Goal: Task Accomplishment & Management: Manage account settings

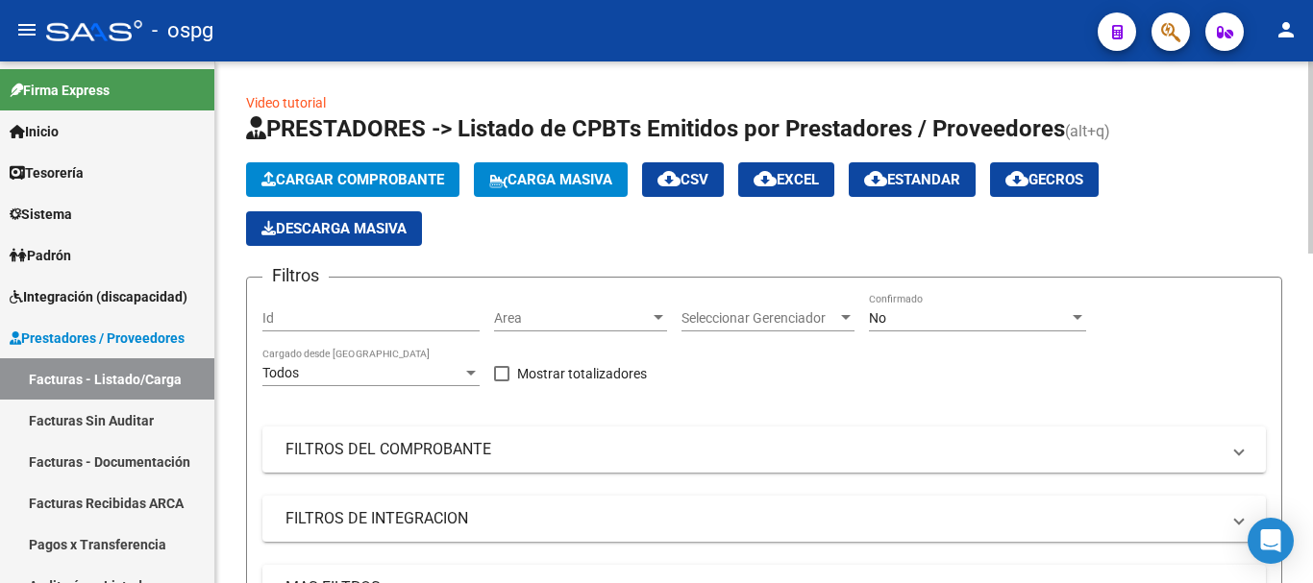
scroll to position [411, 0]
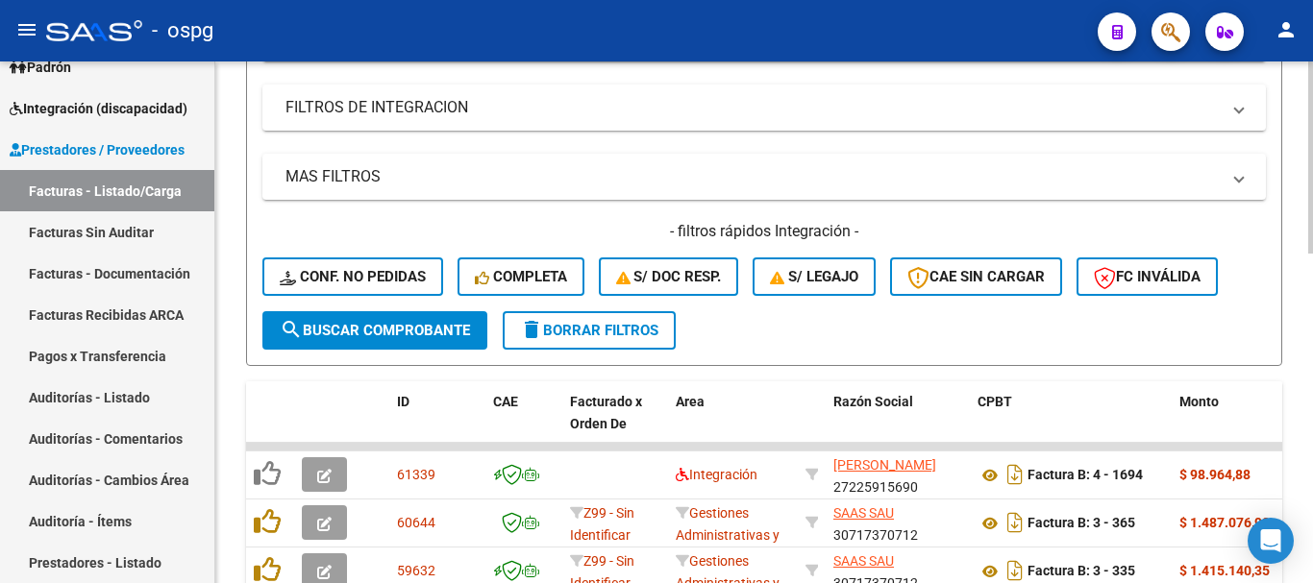
click at [603, 323] on span "delete Borrar Filtros" at bounding box center [589, 330] width 138 height 17
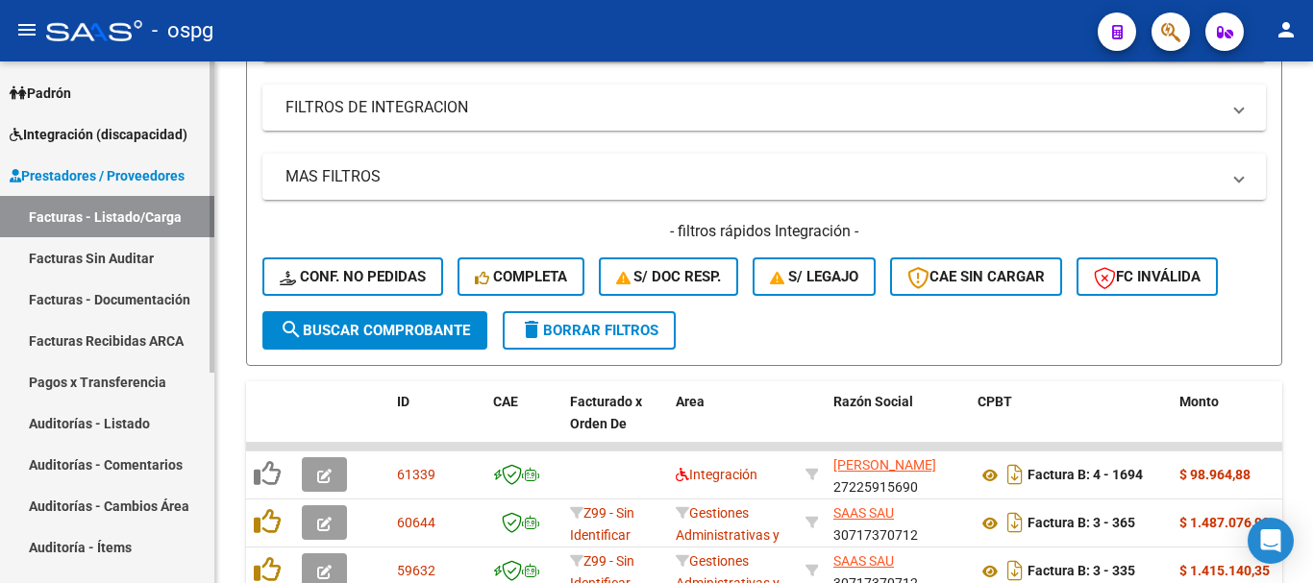
scroll to position [161, 0]
click at [69, 137] on span "Integración (discapacidad)" at bounding box center [99, 135] width 178 height 21
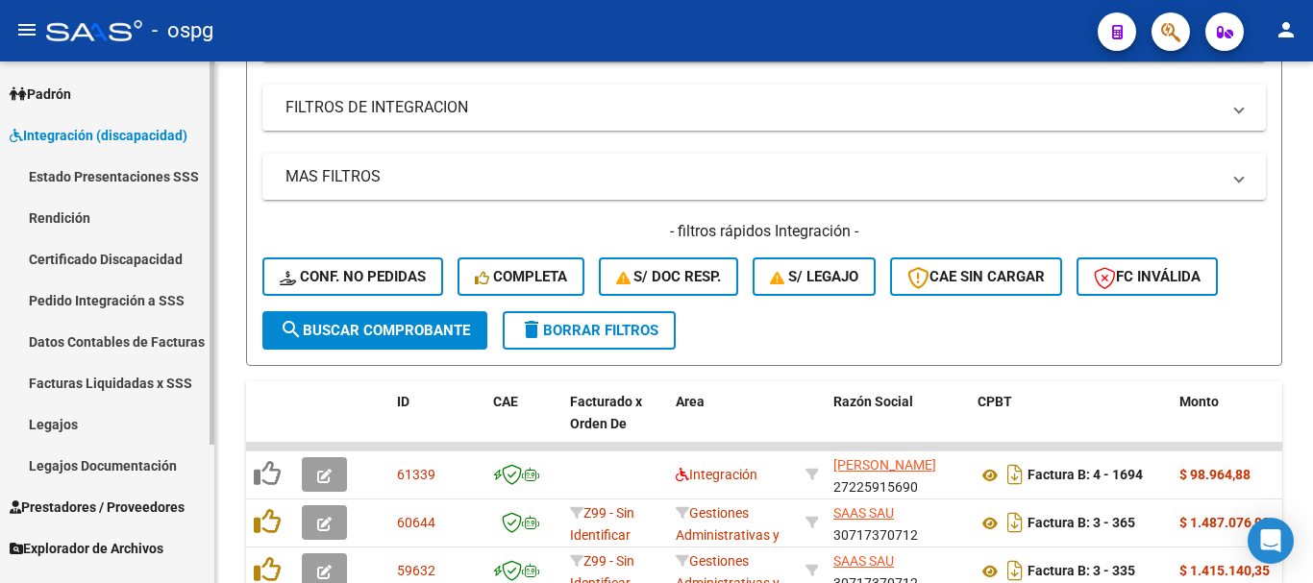
click at [45, 412] on link "Legajos" at bounding box center [107, 424] width 214 height 41
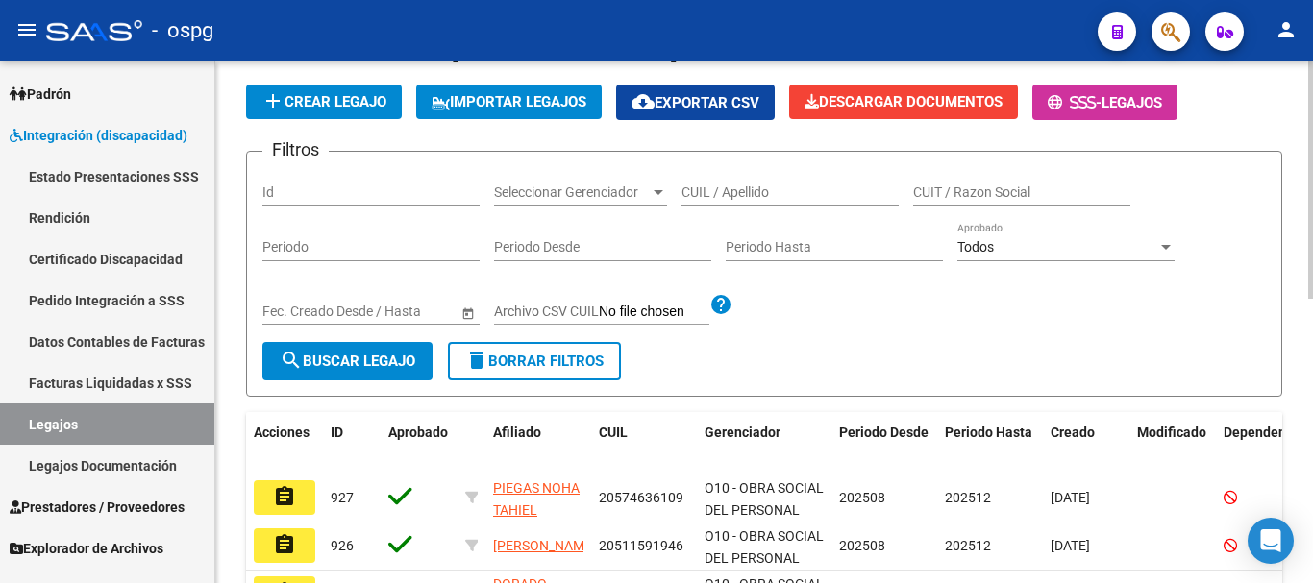
scroll to position [123, 0]
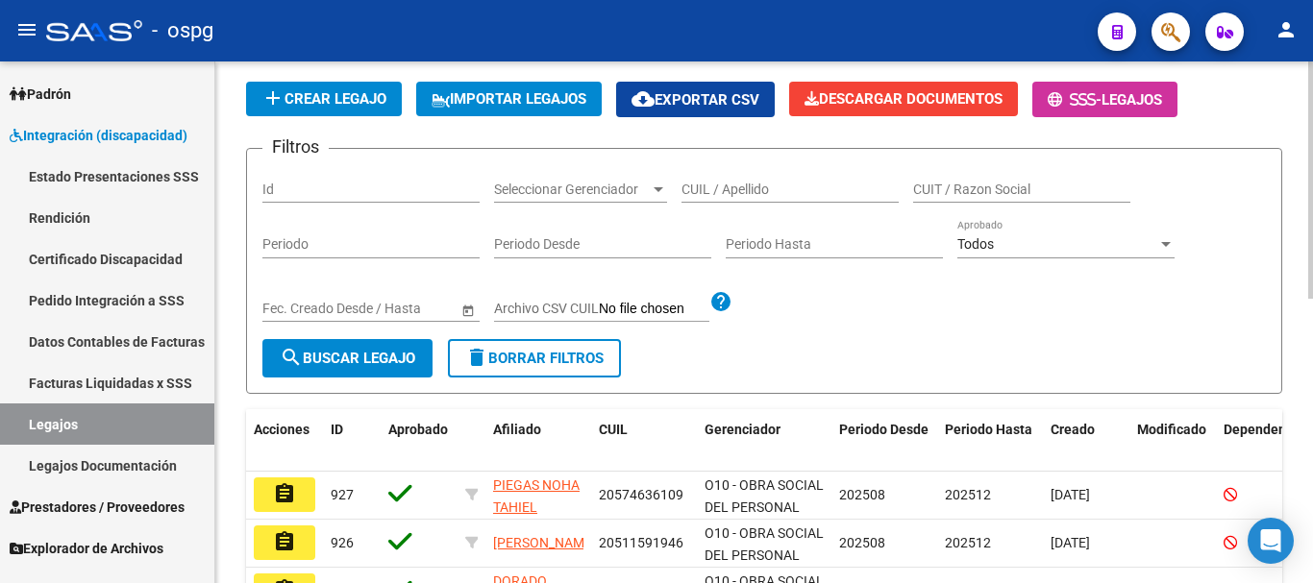
click at [654, 194] on div at bounding box center [658, 189] width 17 height 15
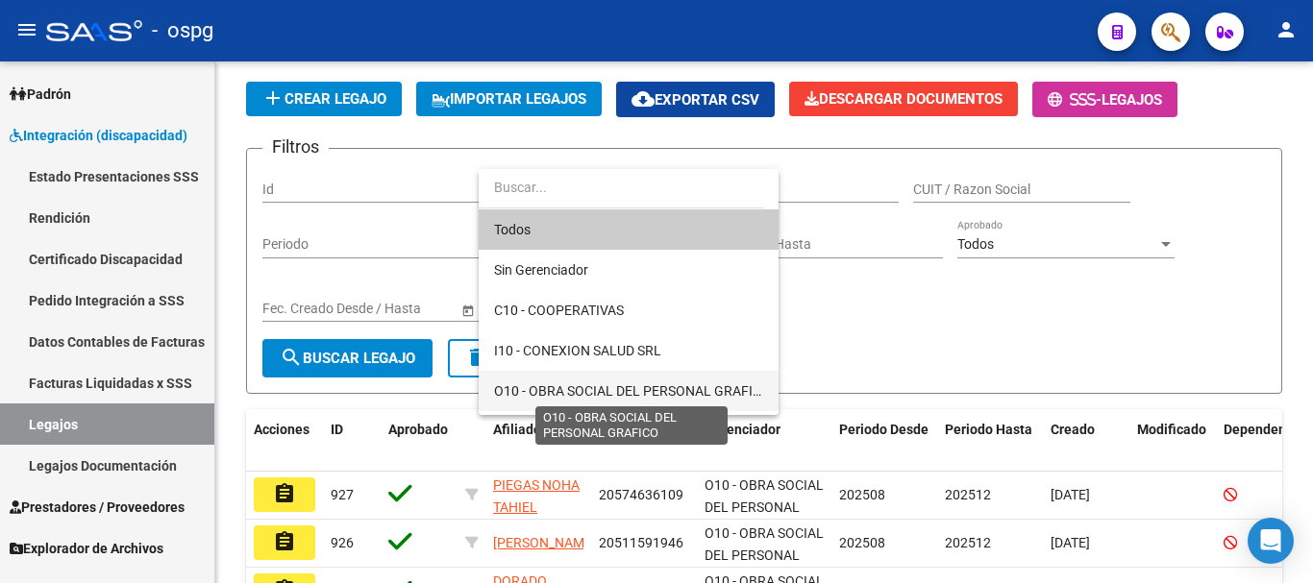
click at [659, 389] on span "O10 - OBRA SOCIAL DEL PERSONAL GRAFICO" at bounding box center [632, 390] width 277 height 15
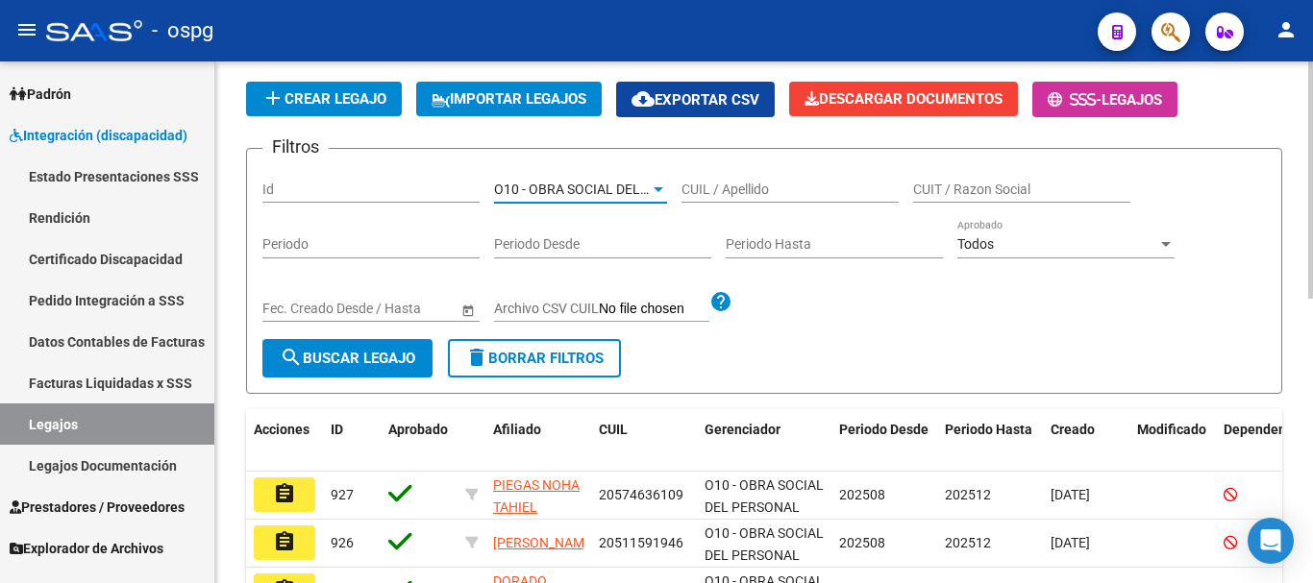
click at [352, 370] on button "search Buscar Legajo" at bounding box center [347, 358] width 170 height 38
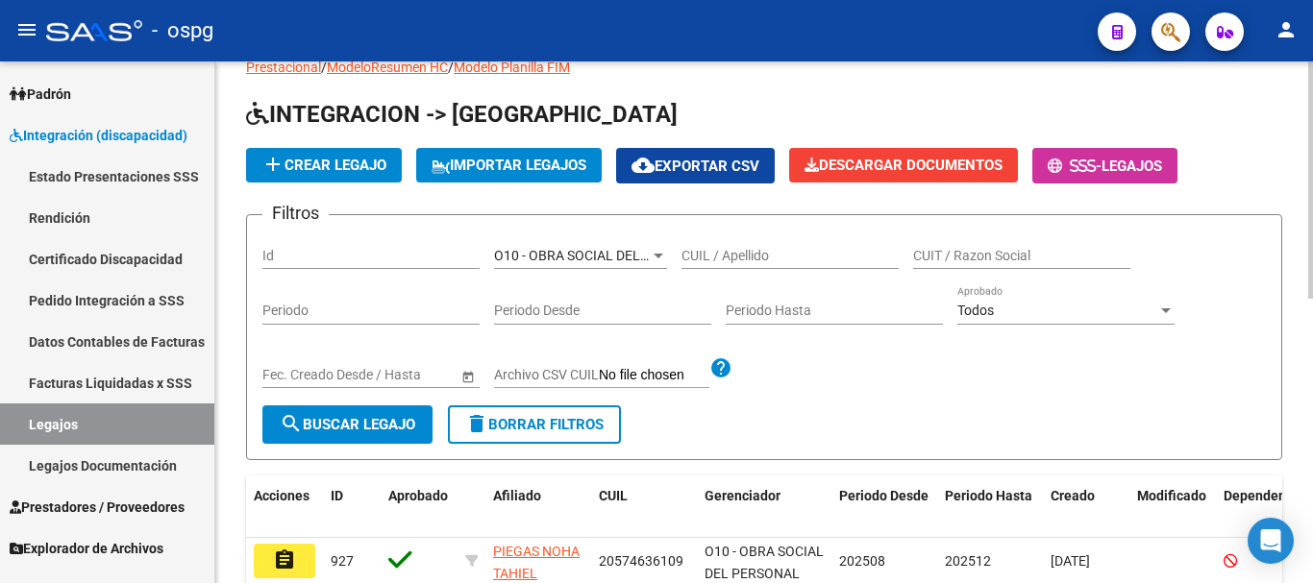
scroll to position [0, 0]
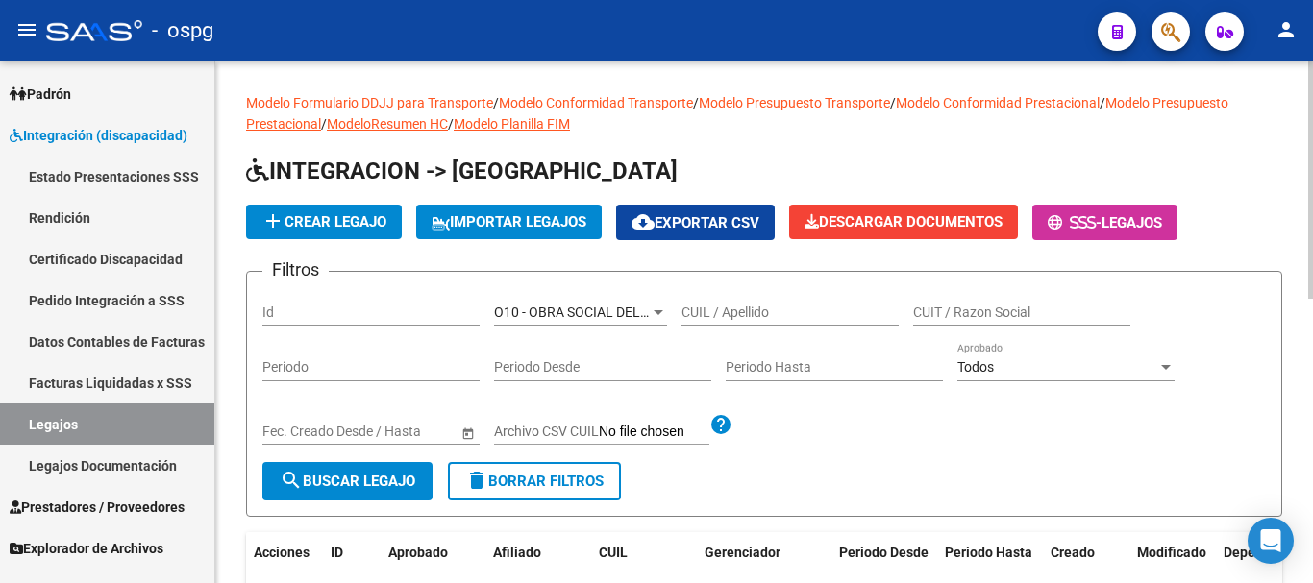
click at [654, 310] on div at bounding box center [658, 312] width 10 height 5
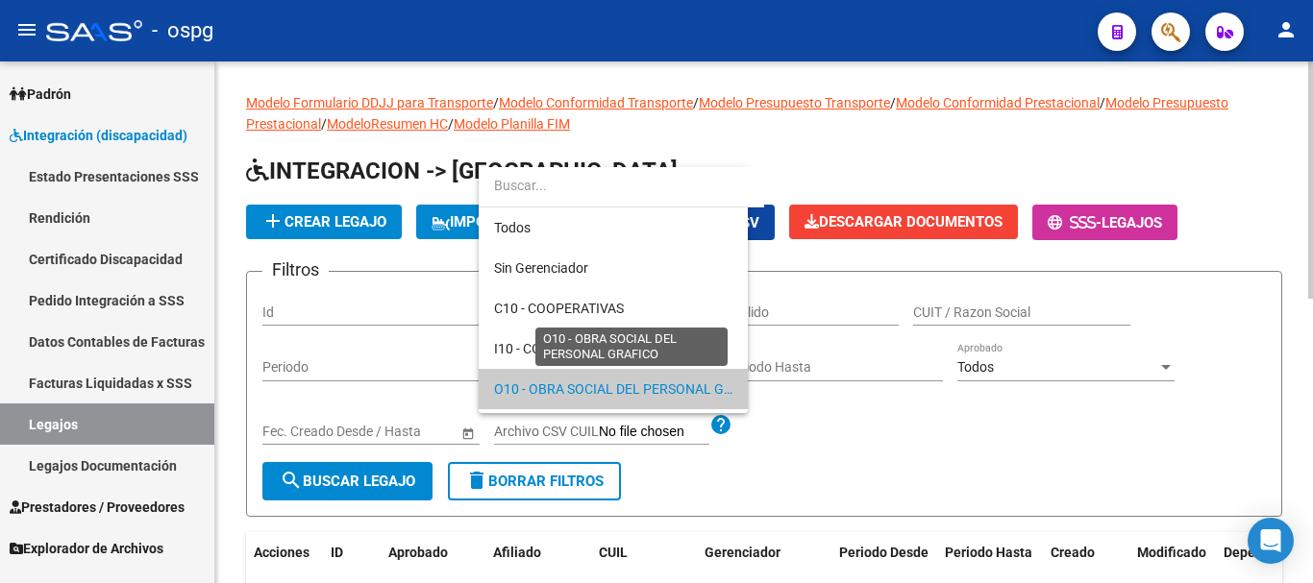
scroll to position [77, 0]
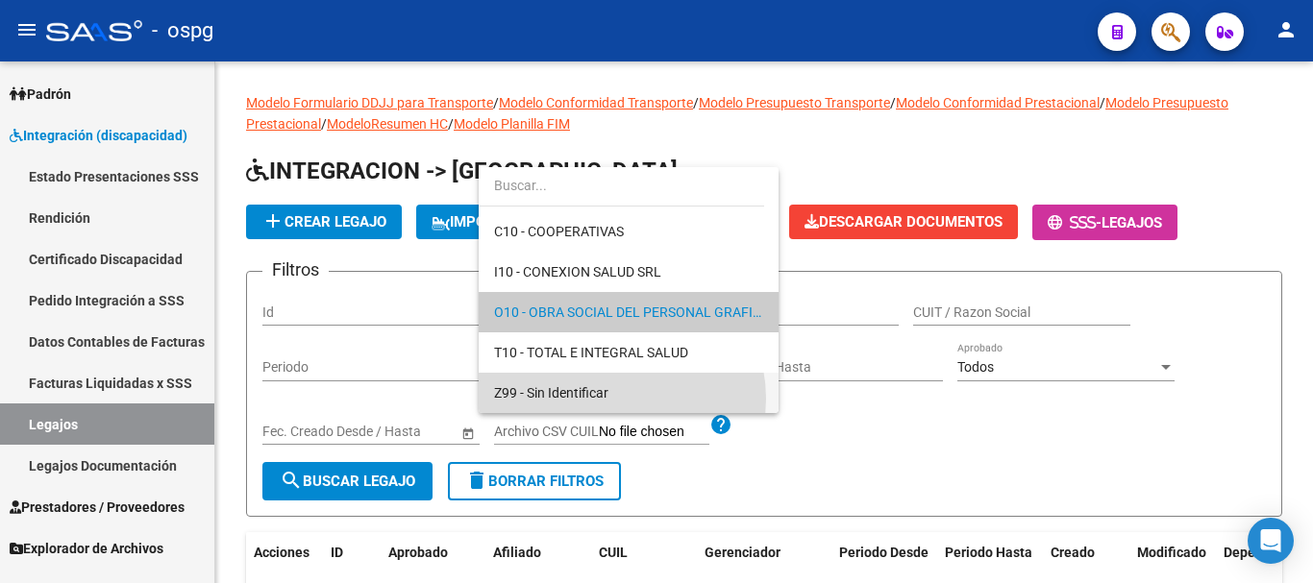
click at [612, 399] on span "Z99 - Sin Identificar" at bounding box center [628, 393] width 269 height 40
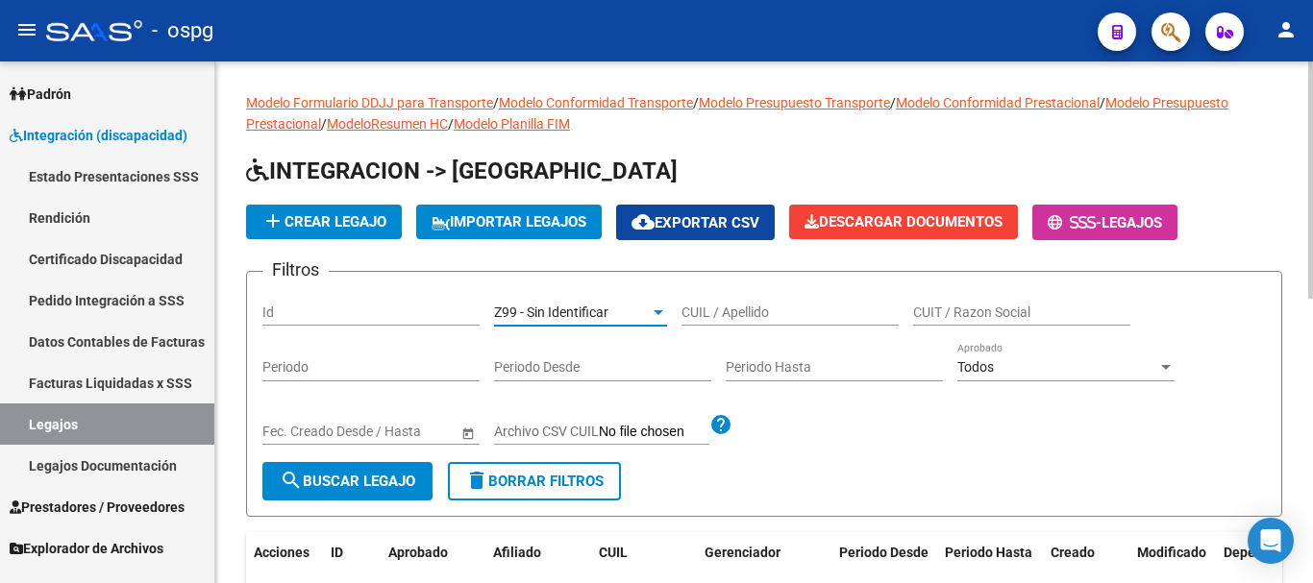
click at [344, 485] on span "search Buscar Legajo" at bounding box center [347, 481] width 135 height 17
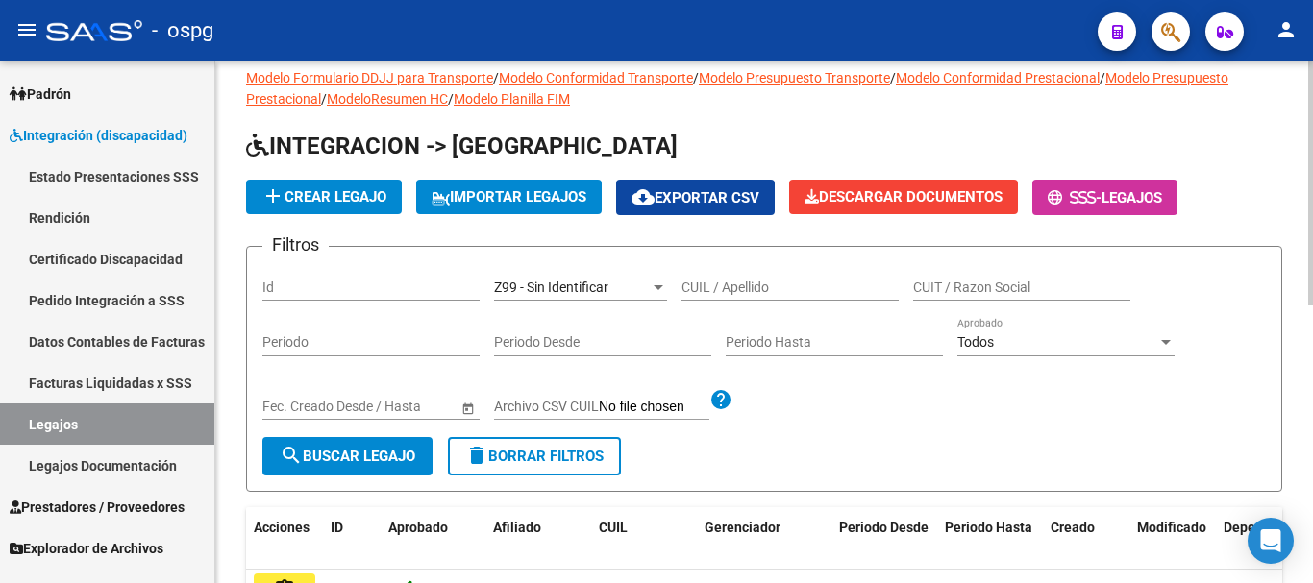
scroll to position [0, 0]
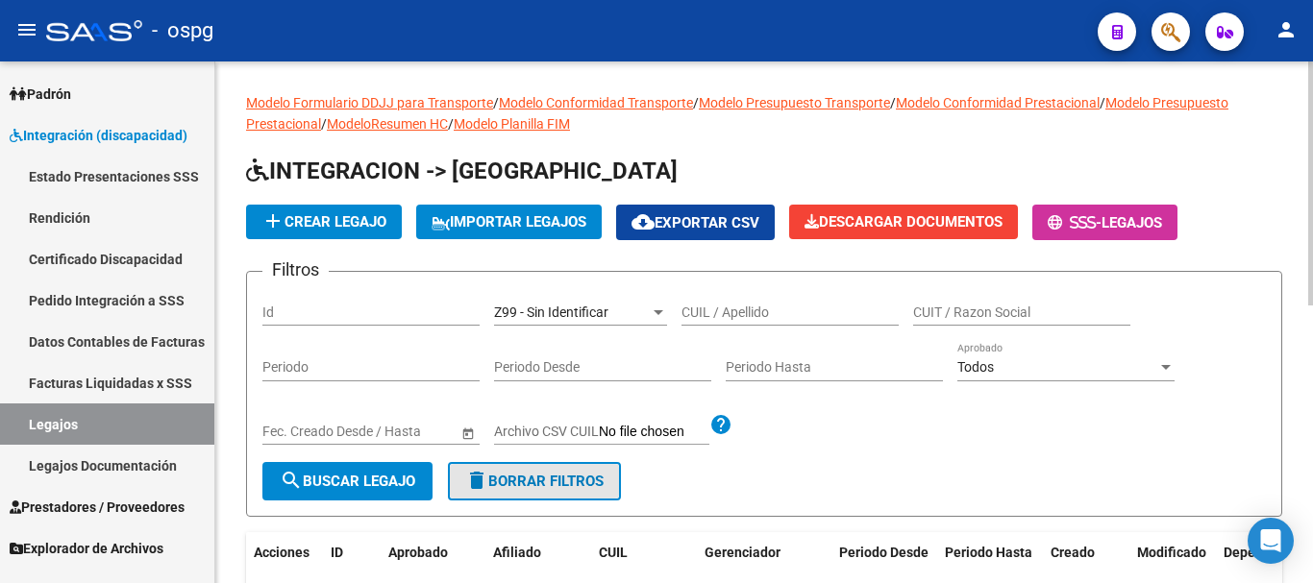
click at [570, 486] on span "delete Borrar Filtros" at bounding box center [534, 481] width 138 height 17
click at [1154, 374] on div "Todos" at bounding box center [1057, 367] width 200 height 16
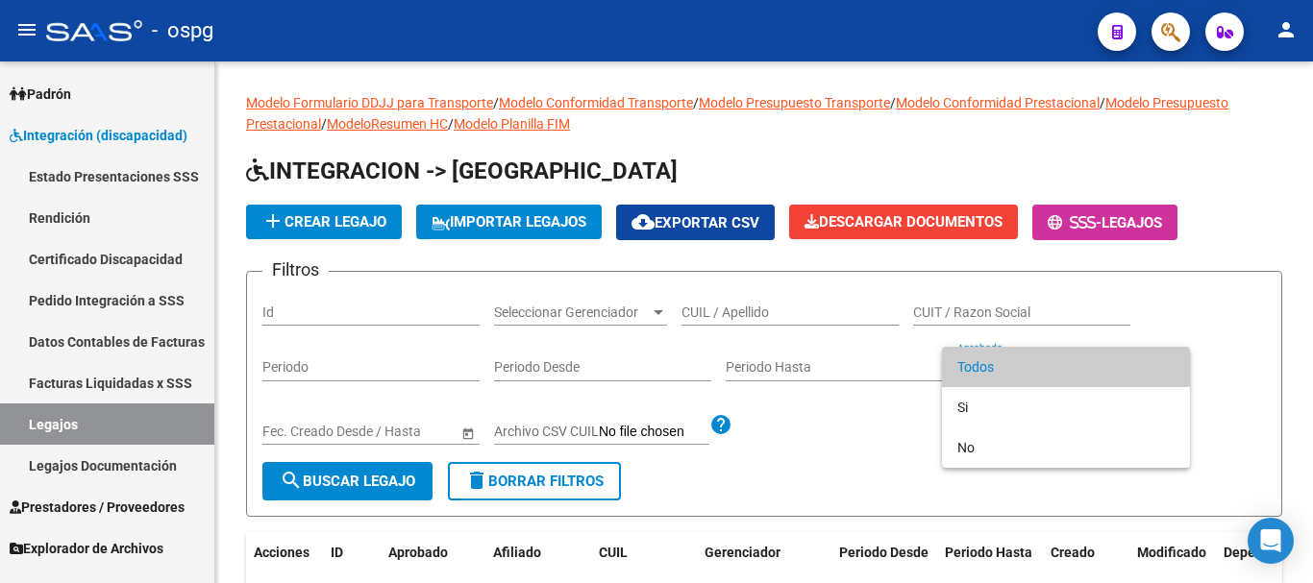
click at [1230, 436] on div at bounding box center [656, 291] width 1313 height 583
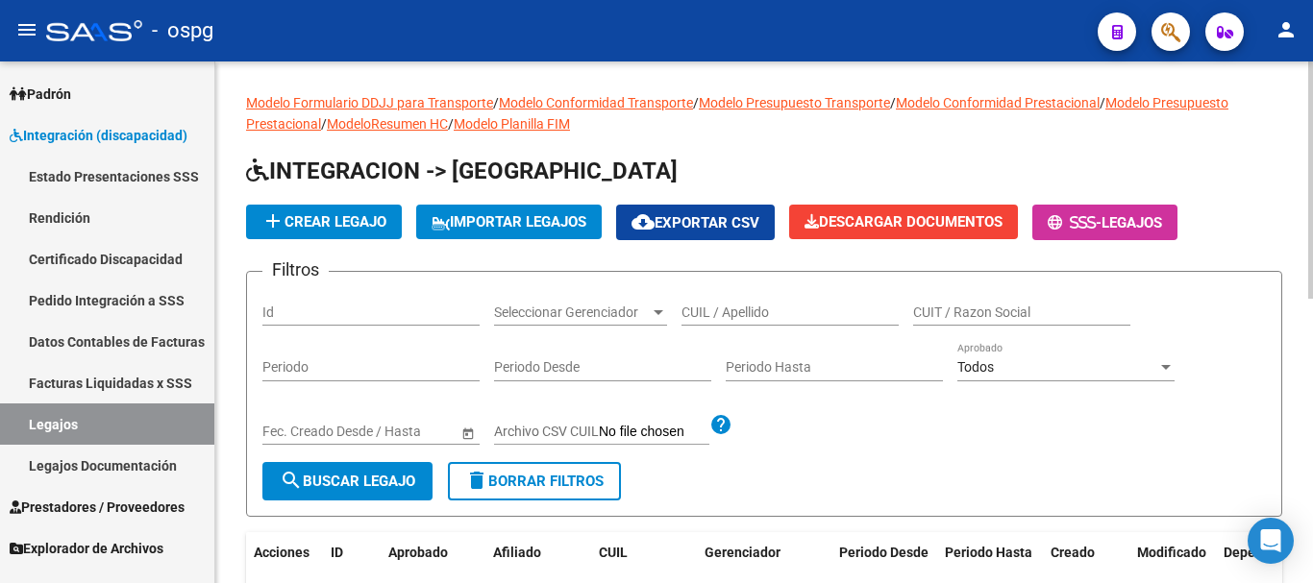
click at [560, 472] on button "delete Borrar Filtros" at bounding box center [534, 481] width 173 height 38
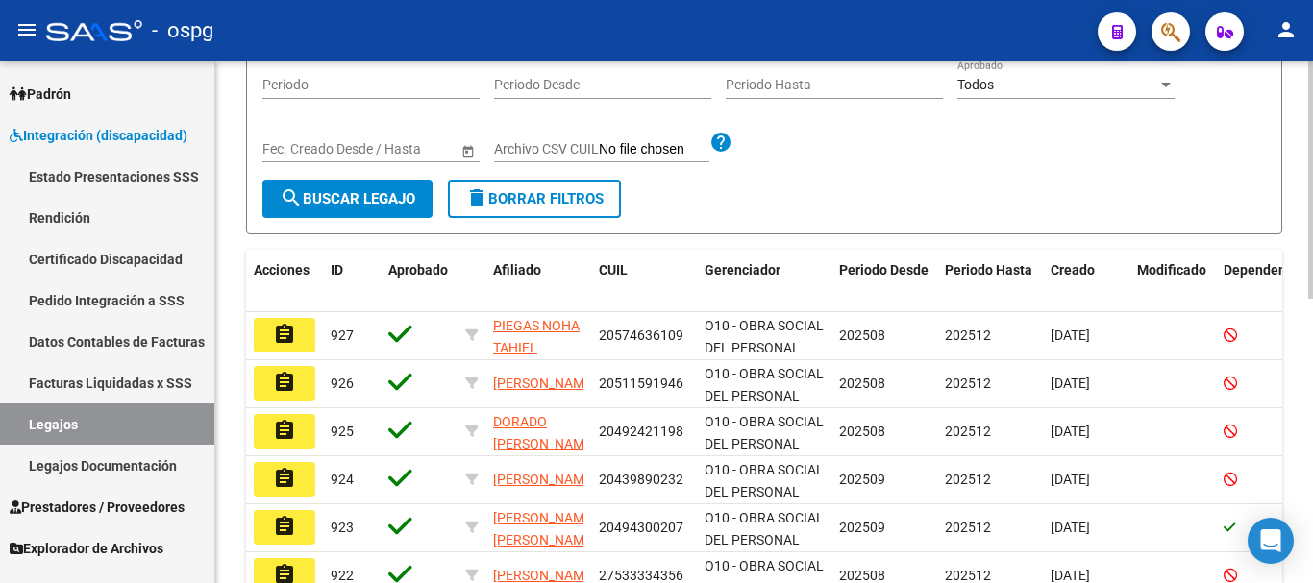
scroll to position [288, 0]
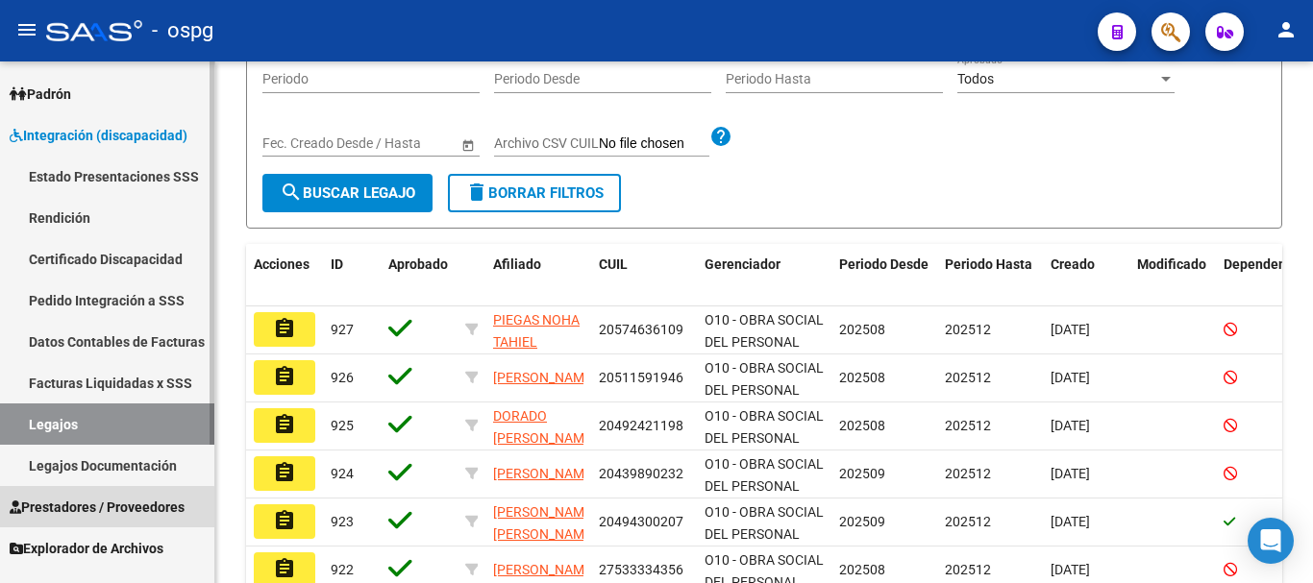
click at [104, 512] on span "Prestadores / Proveedores" at bounding box center [97, 507] width 175 height 21
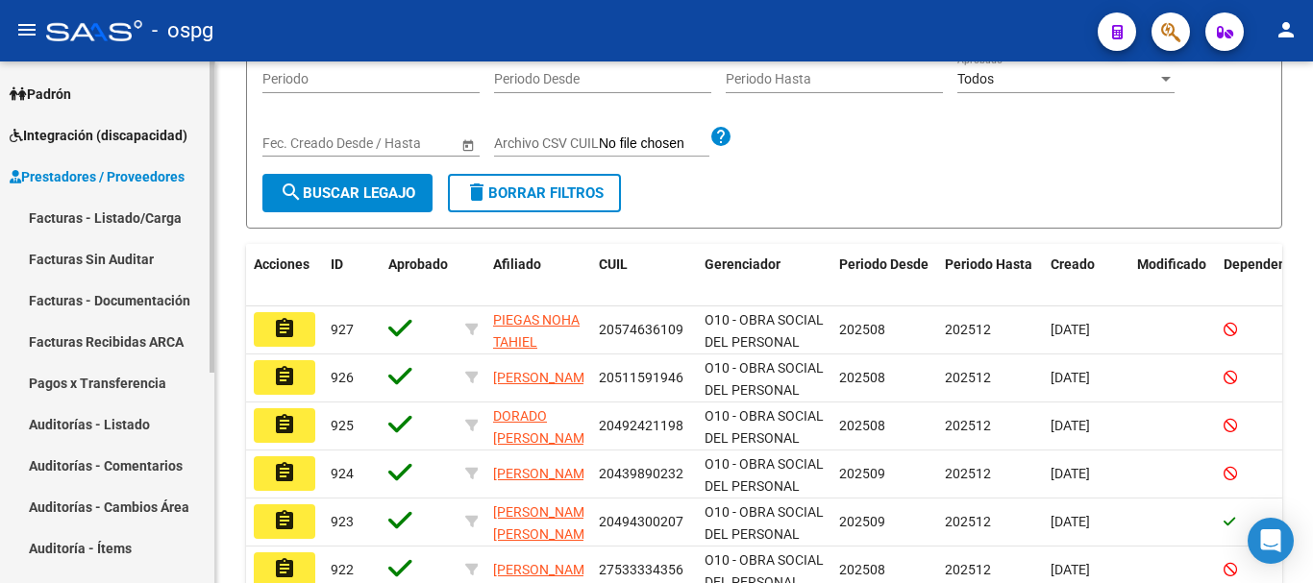
click at [130, 226] on link "Facturas - Listado/Carga" at bounding box center [107, 217] width 214 height 41
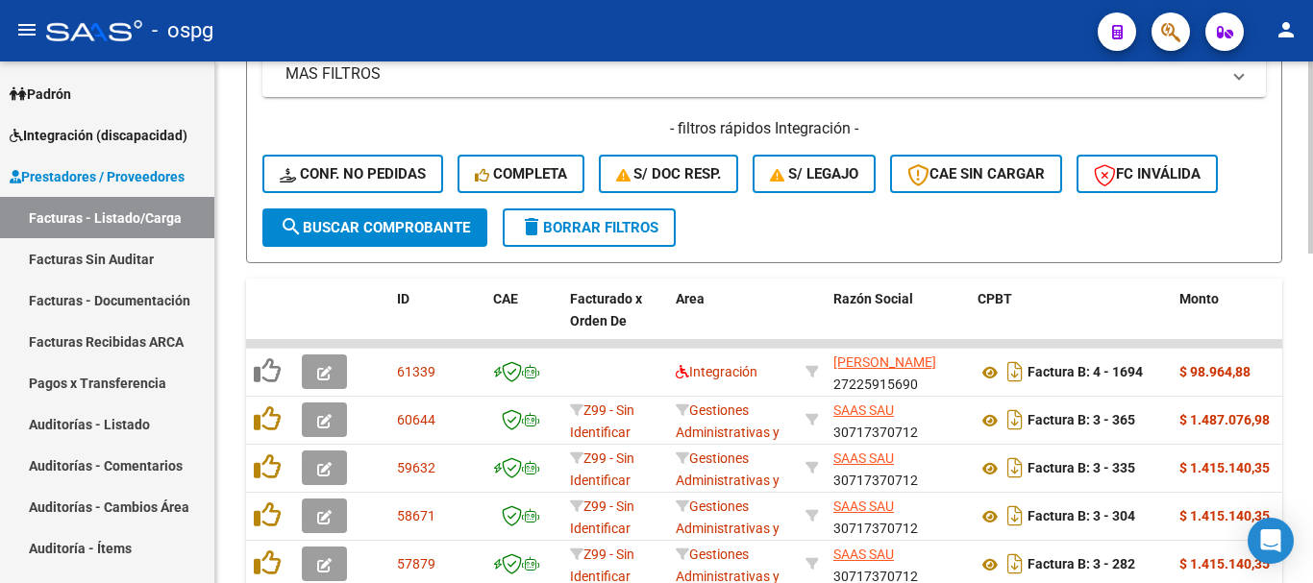
scroll to position [507, 0]
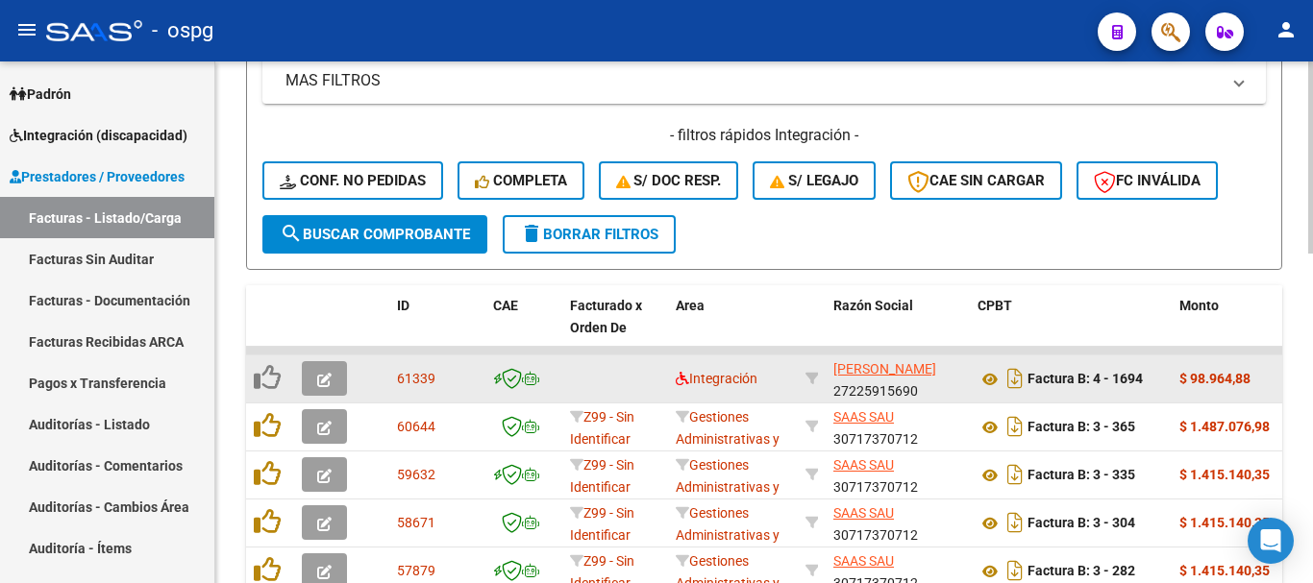
click at [327, 382] on icon "button" at bounding box center [324, 380] width 14 height 14
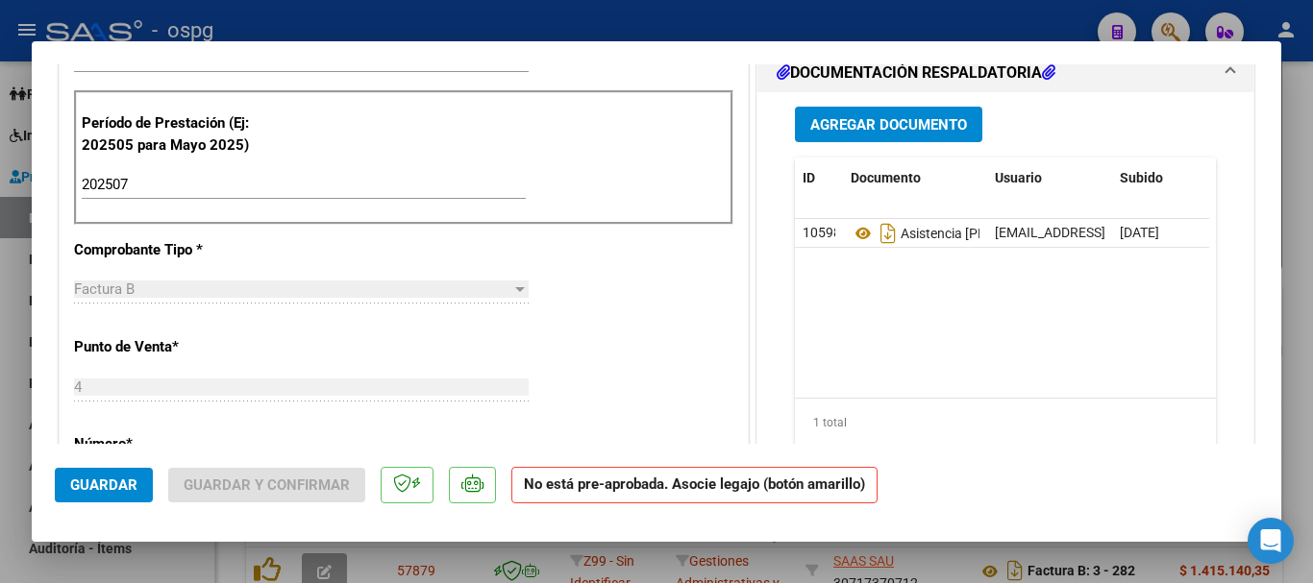
scroll to position [577, 0]
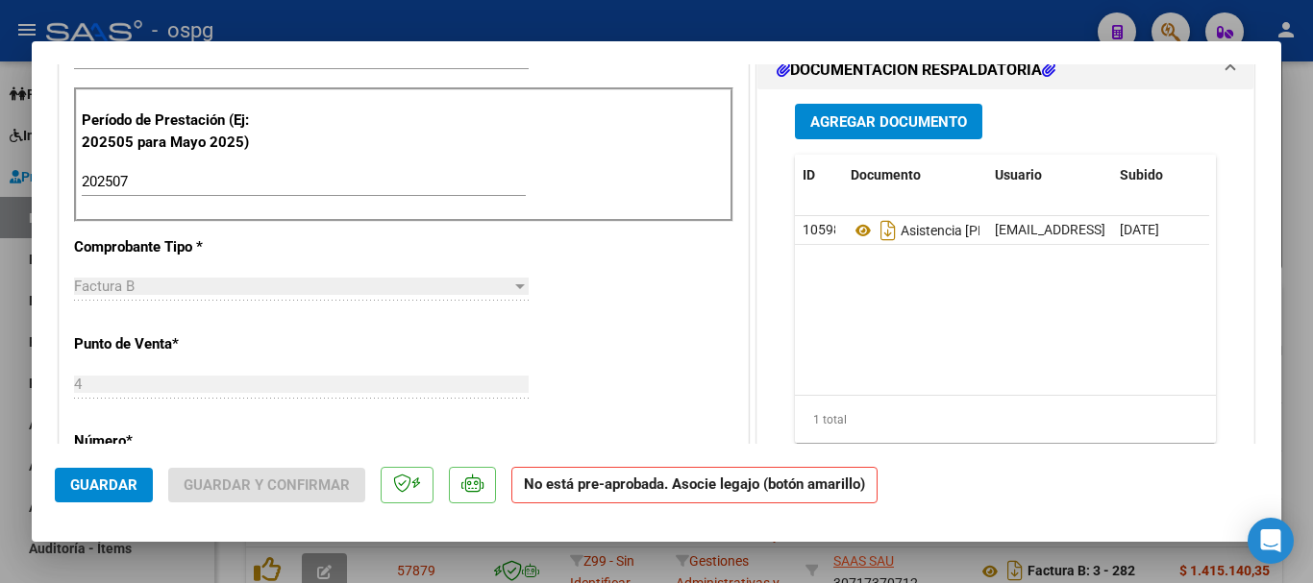
click at [1291, 403] on div at bounding box center [656, 291] width 1313 height 583
type input "$ 0,00"
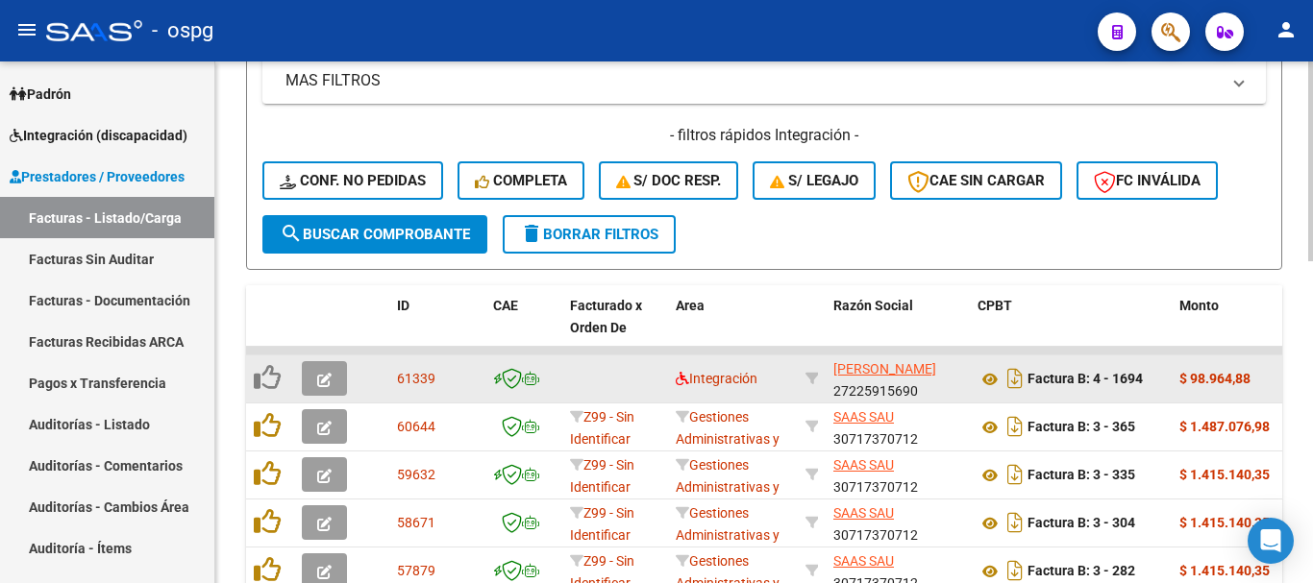
scroll to position [507, 0]
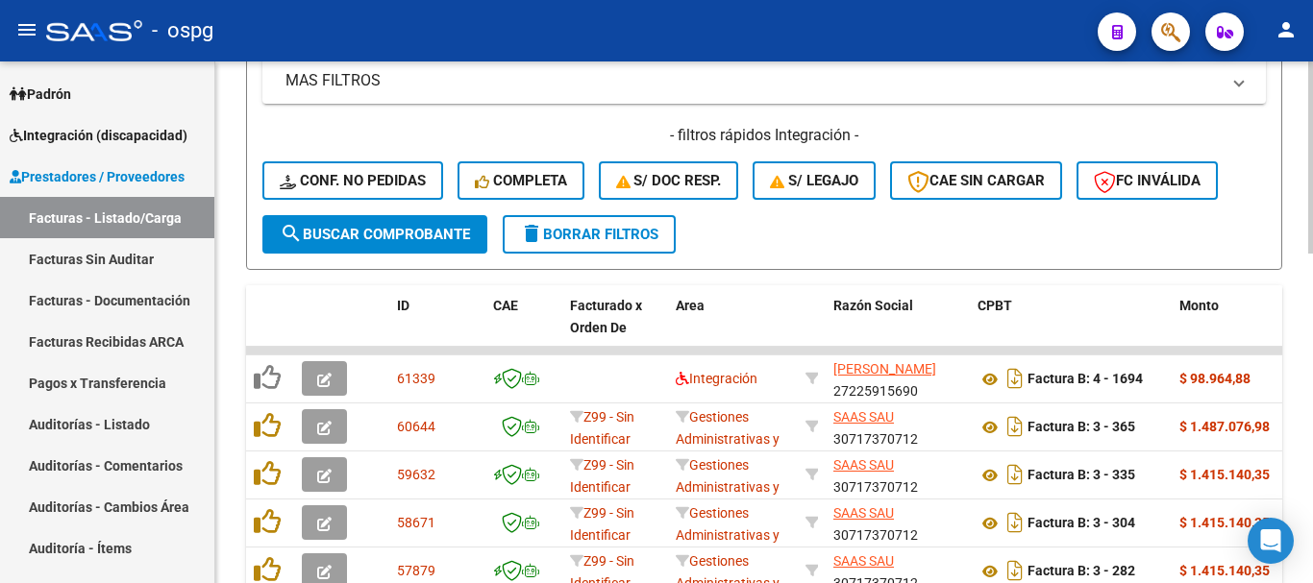
click at [617, 242] on span "delete Borrar Filtros" at bounding box center [589, 234] width 138 height 17
click at [622, 239] on span "delete Borrar Filtros" at bounding box center [589, 234] width 138 height 17
click at [626, 233] on span "delete Borrar Filtros" at bounding box center [589, 234] width 138 height 17
click at [619, 244] on button "delete Borrar Filtros" at bounding box center [589, 234] width 173 height 38
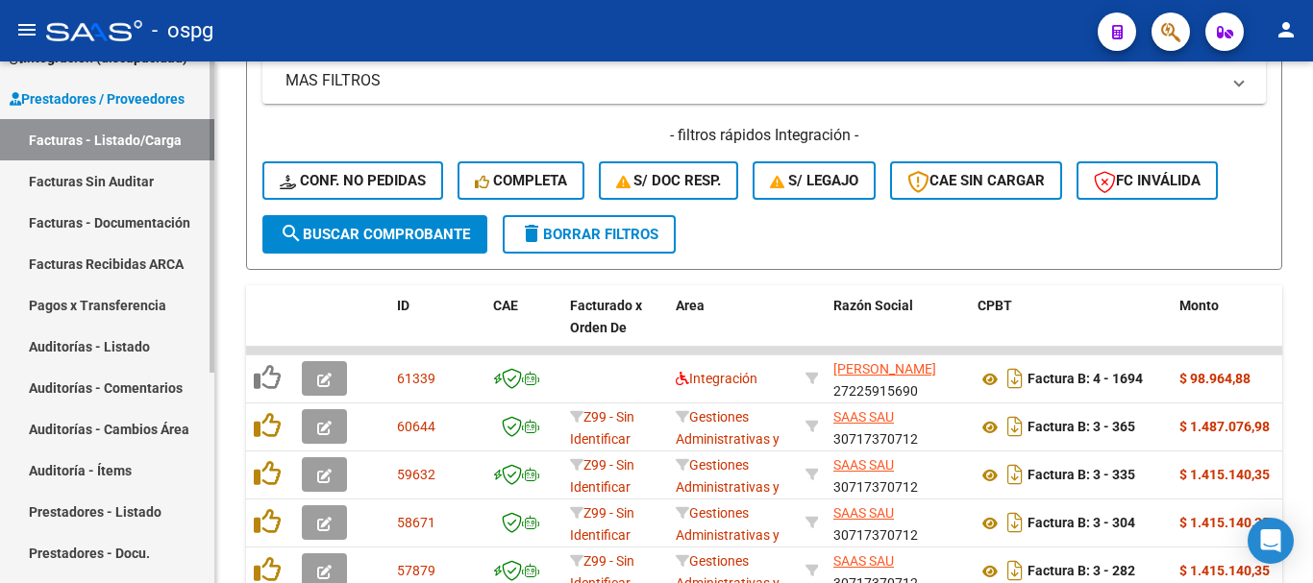
scroll to position [65, 0]
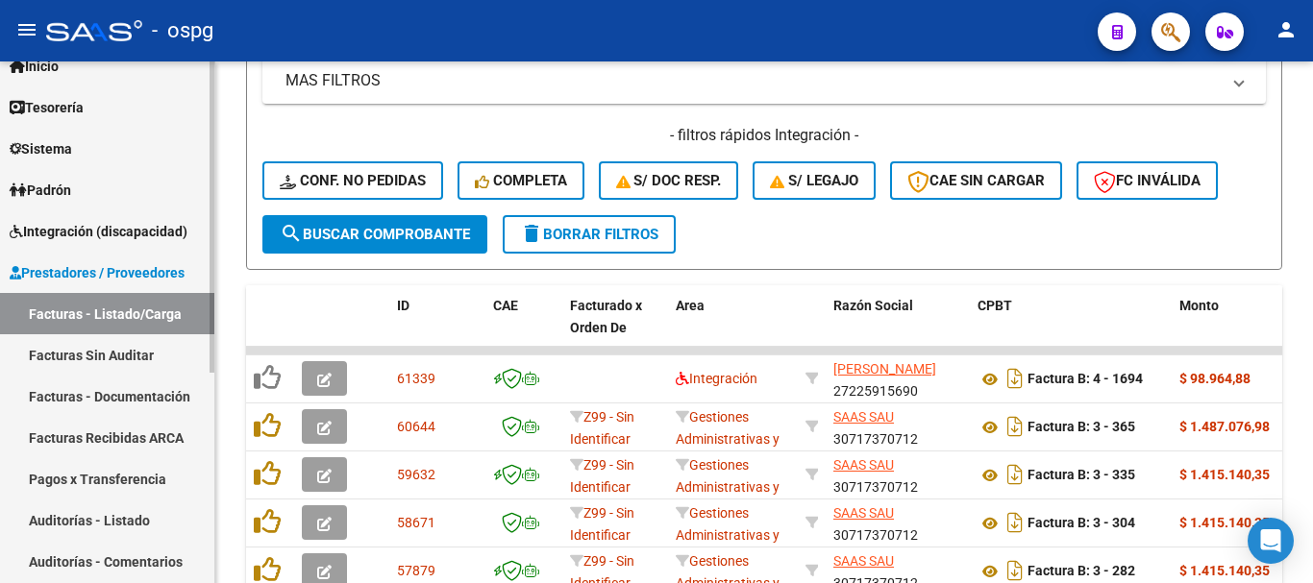
click at [125, 241] on span "Integración (discapacidad)" at bounding box center [99, 231] width 178 height 21
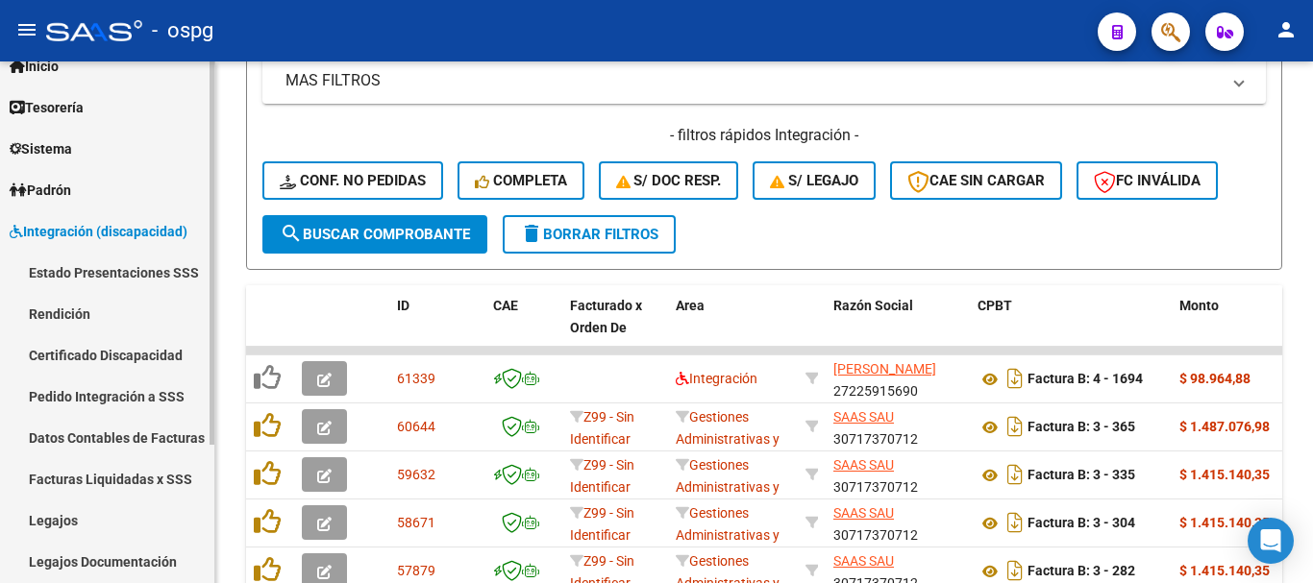
click at [107, 514] on link "Legajos" at bounding box center [107, 520] width 214 height 41
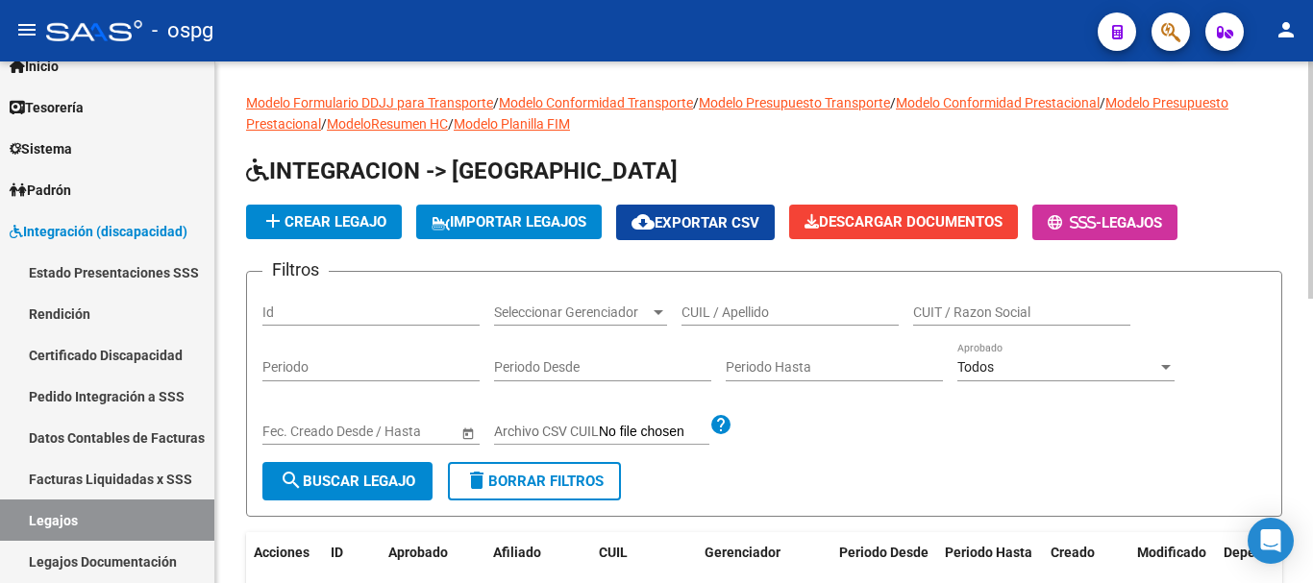
click at [810, 312] on input "CUIL / Apellido" at bounding box center [789, 313] width 217 height 16
type input "DELGADO"
click at [342, 481] on span "search Buscar Legajo" at bounding box center [347, 481] width 135 height 17
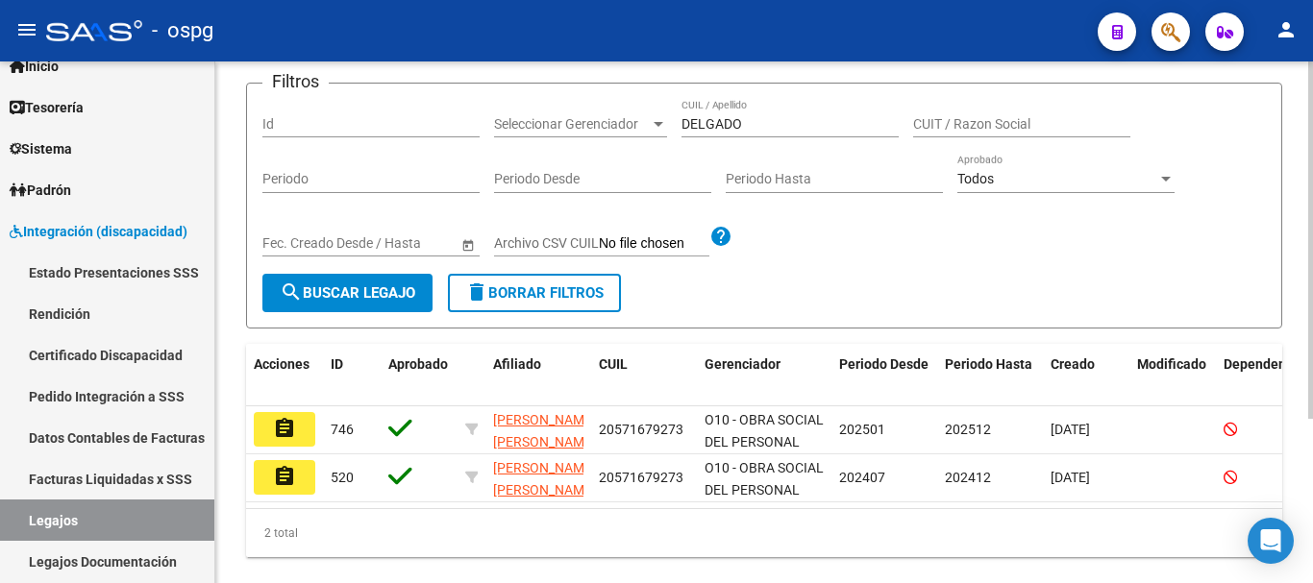
scroll to position [192, 0]
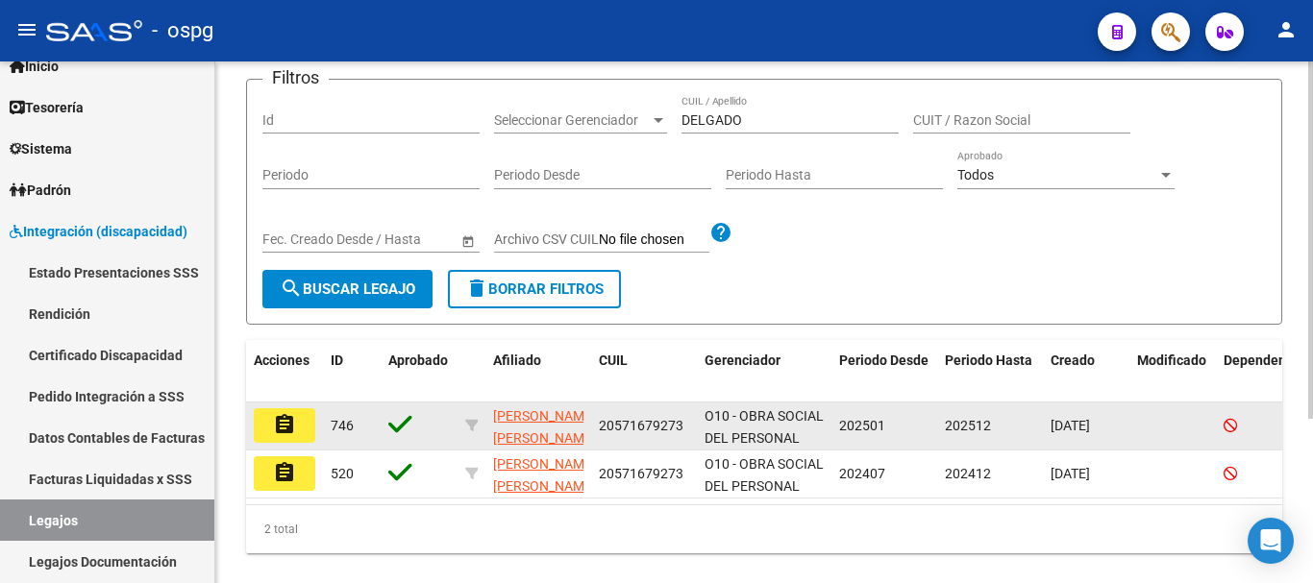
click at [292, 433] on mat-icon "assignment" at bounding box center [284, 424] width 23 height 23
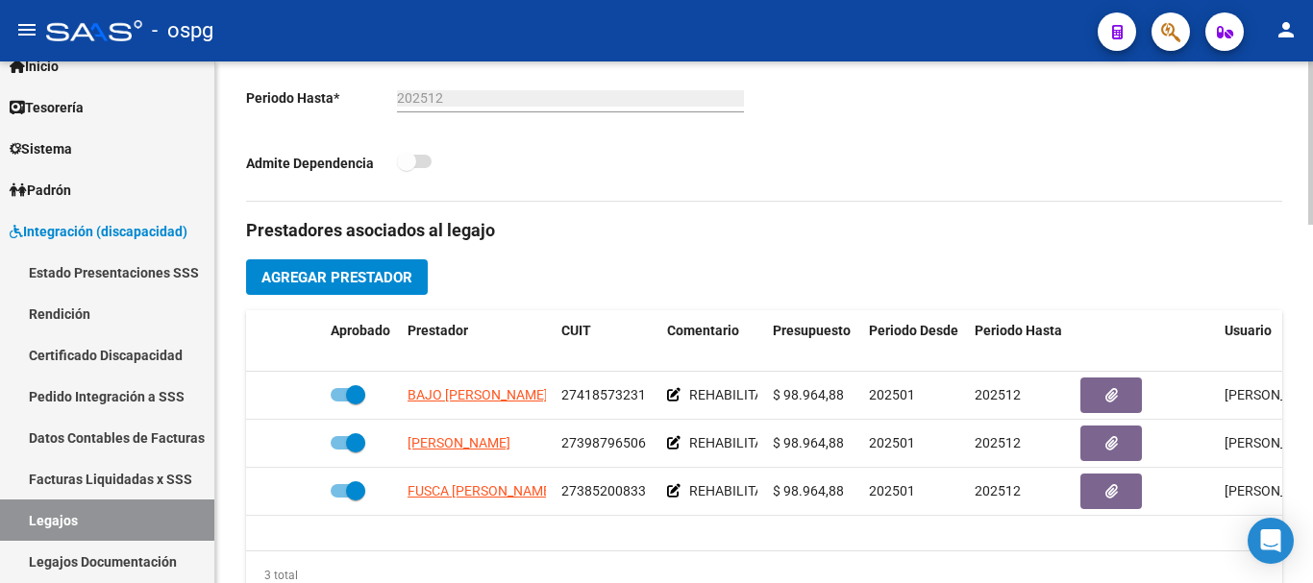
scroll to position [673, 0]
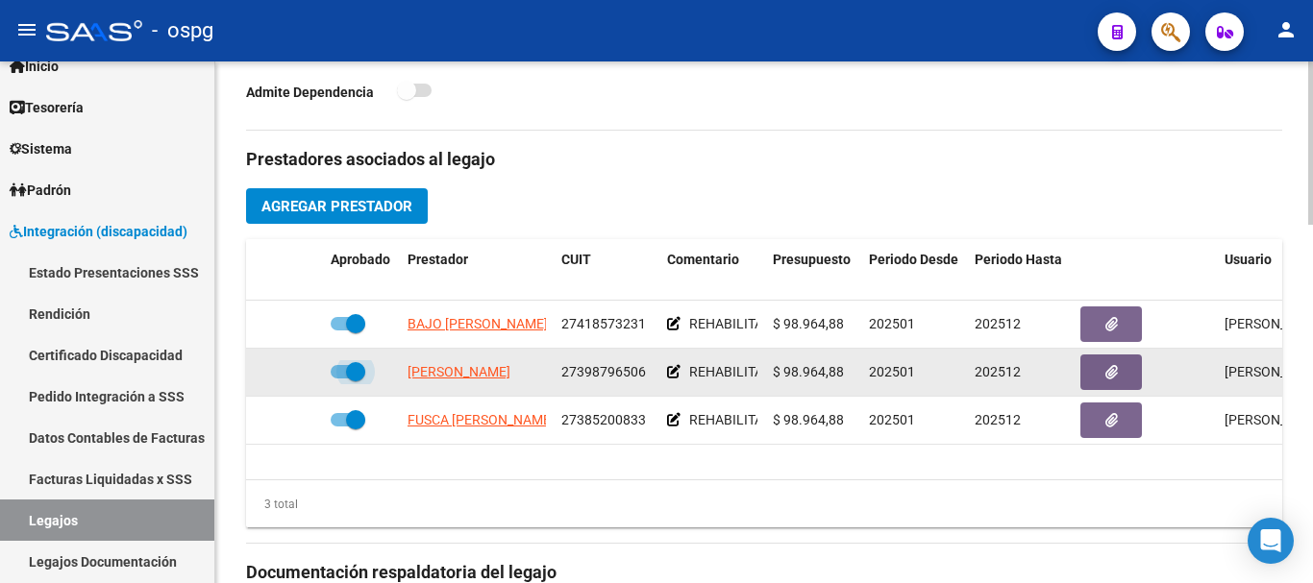
click at [346, 375] on span at bounding box center [355, 371] width 19 height 19
click at [340, 379] on input "checkbox" at bounding box center [339, 379] width 1 height 1
checkbox input "false"
click at [294, 375] on icon at bounding box center [294, 371] width 13 height 13
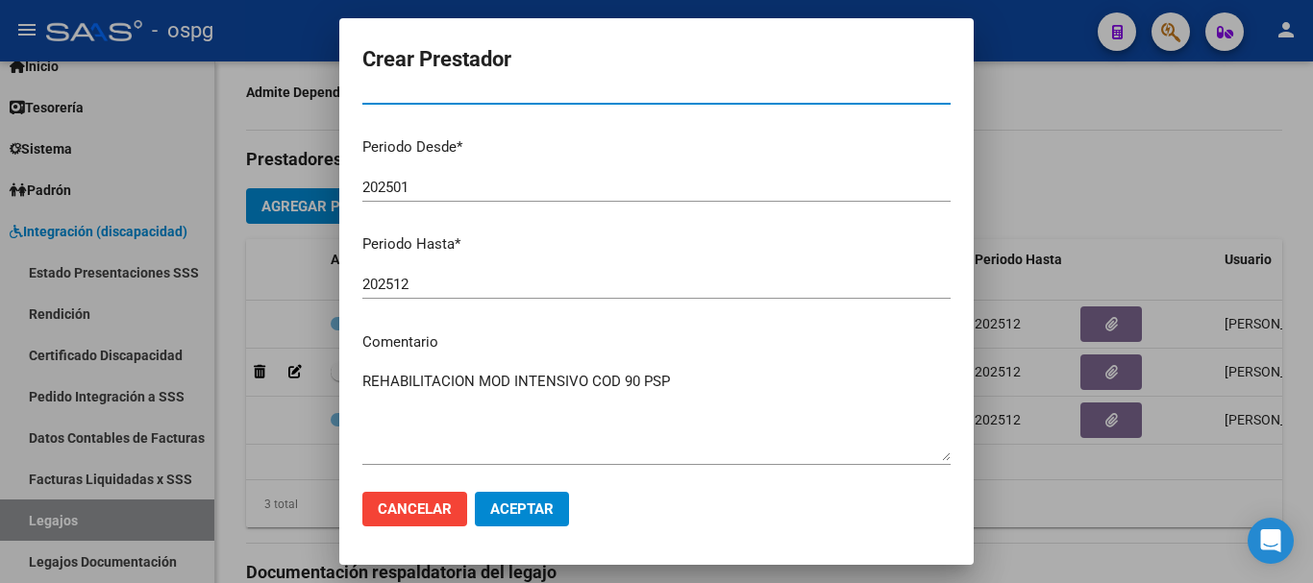
scroll to position [192, 0]
click at [456, 285] on input "202512" at bounding box center [656, 283] width 588 height 17
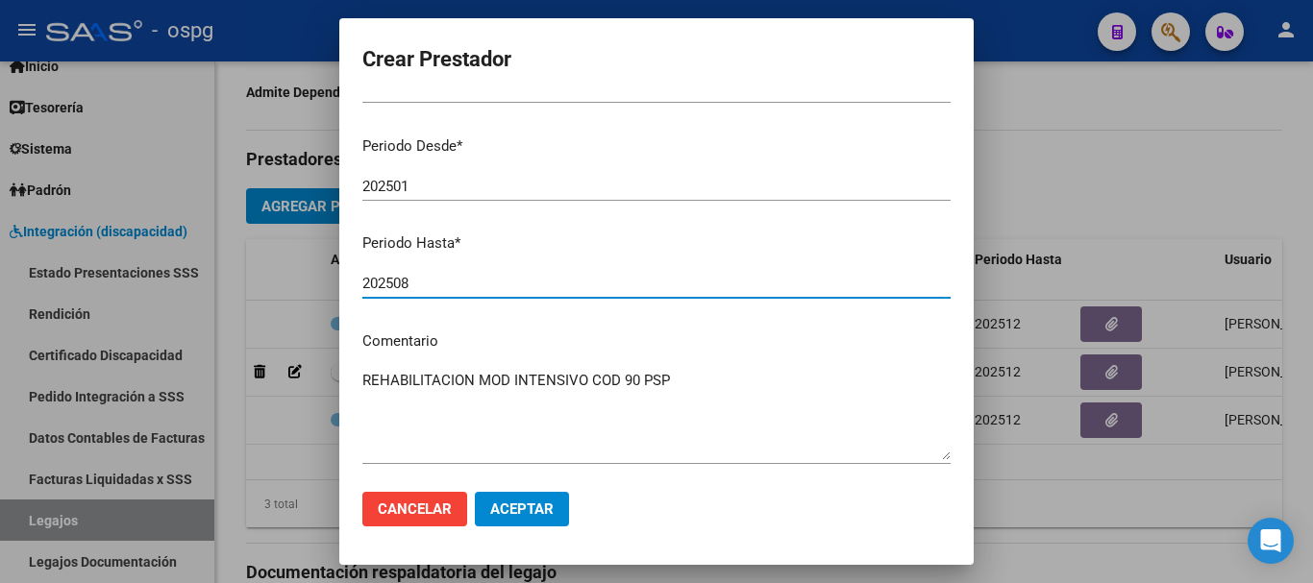
type input "202508"
click at [528, 499] on button "Aceptar" at bounding box center [522, 509] width 94 height 35
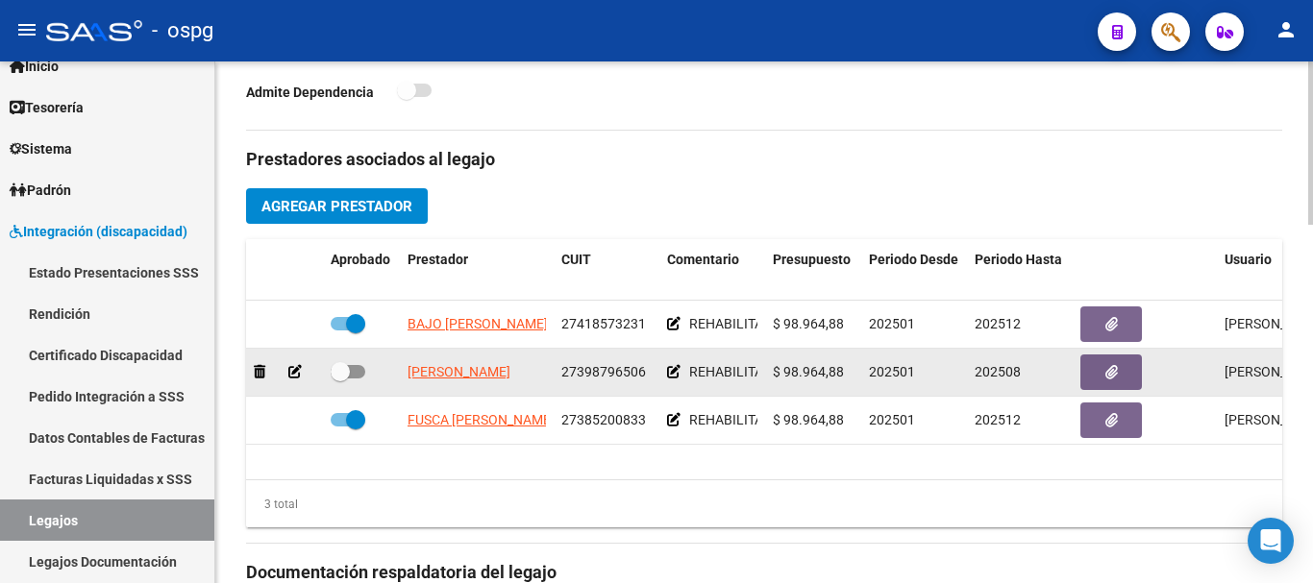
click at [350, 373] on span at bounding box center [348, 371] width 35 height 13
click at [340, 379] on input "checkbox" at bounding box center [339, 379] width 1 height 1
checkbox input "true"
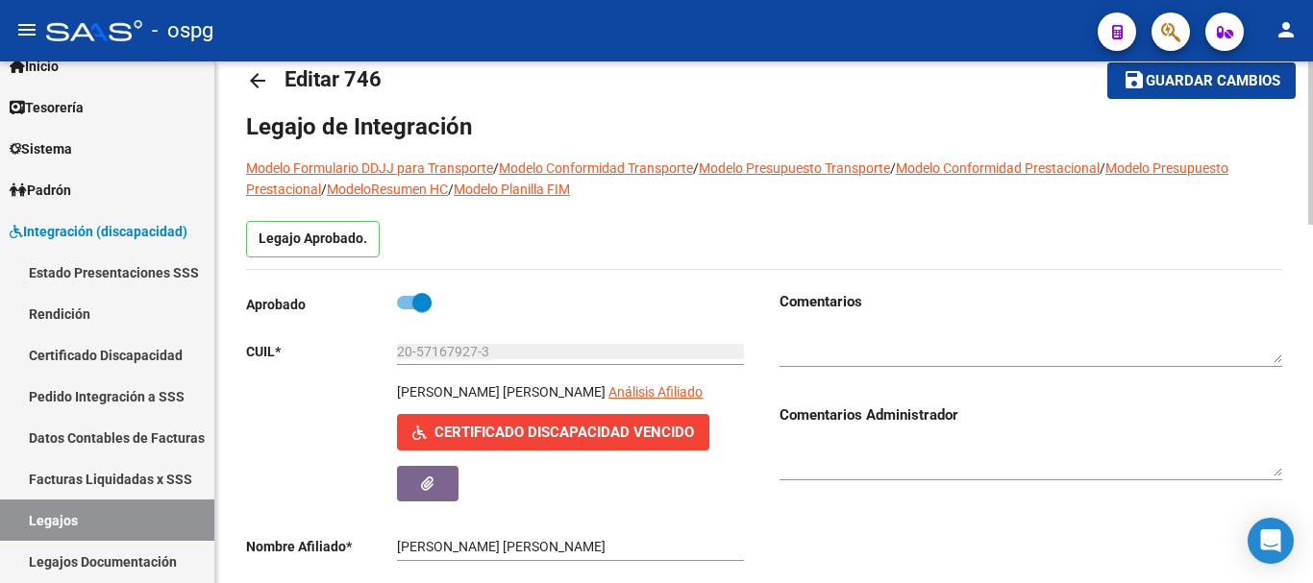
scroll to position [0, 0]
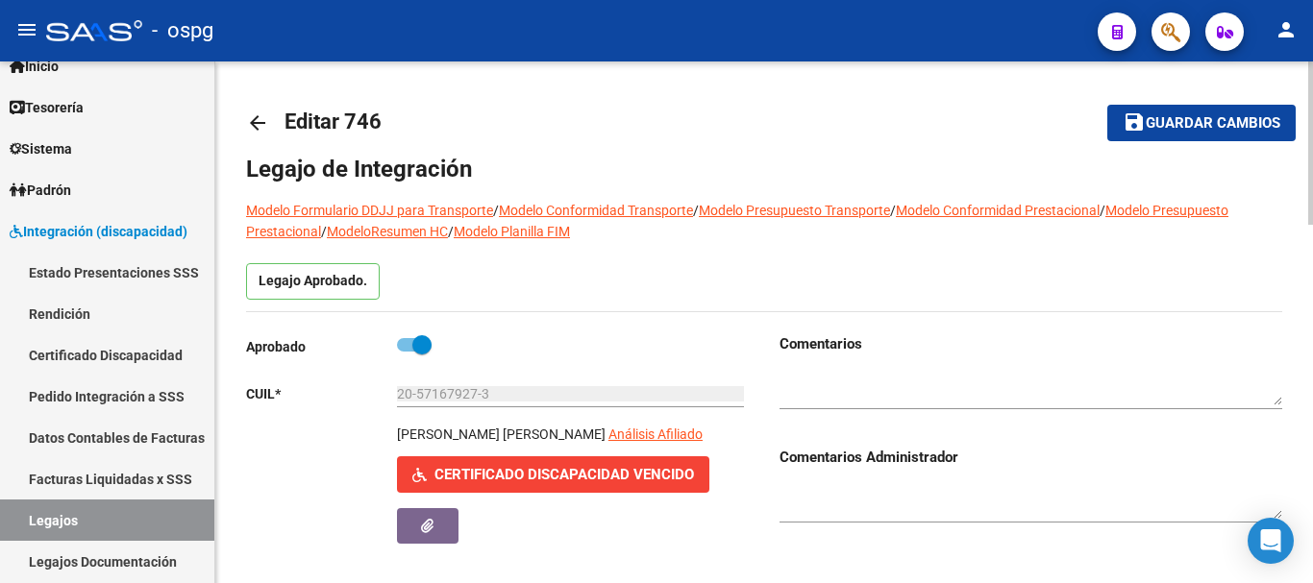
click at [1202, 123] on span "Guardar cambios" at bounding box center [1212, 123] width 135 height 17
drag, startPoint x: 486, startPoint y: 390, endPoint x: 394, endPoint y: 399, distance: 92.7
click at [394, 398] on app-form-text-field "CUIL * 20-57167927-3 Ingresar CUIL" at bounding box center [495, 393] width 498 height 15
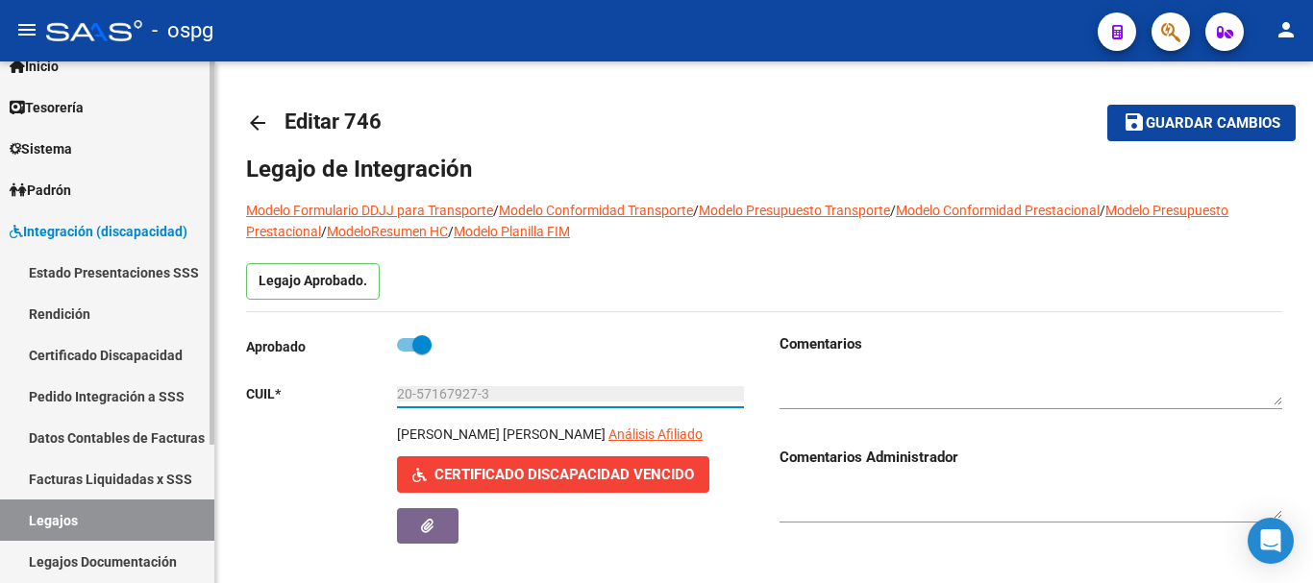
click at [102, 360] on link "Certificado Discapacidad" at bounding box center [107, 354] width 214 height 41
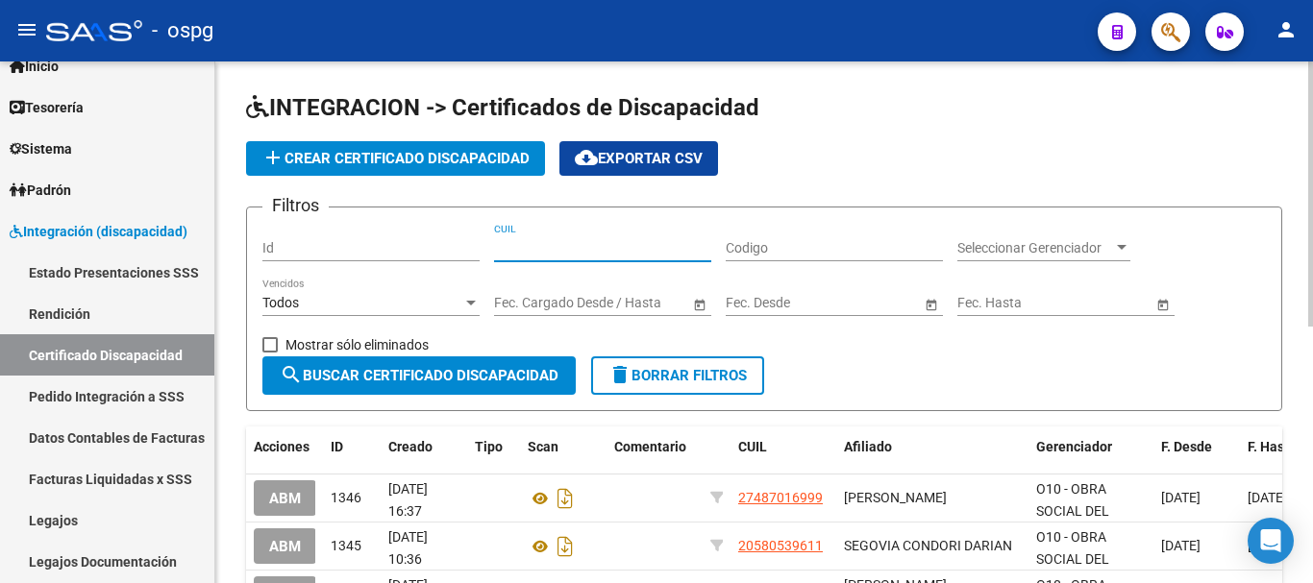
paste input "20-57167927-3"
type input "20-57167927-3"
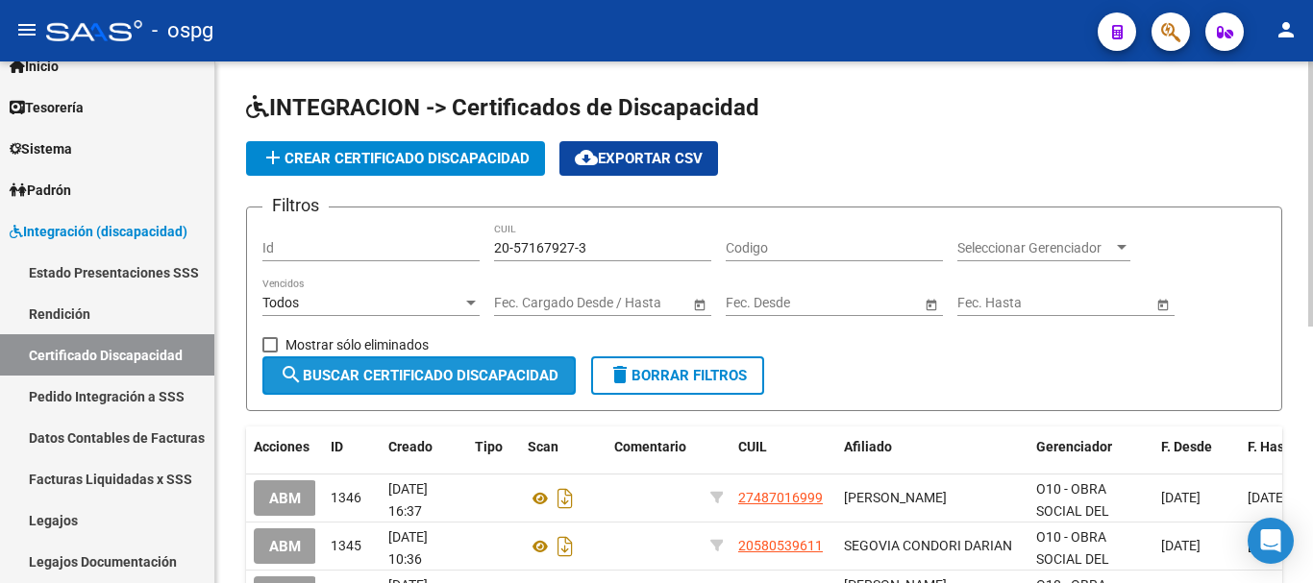
click at [399, 369] on span "search Buscar Certificado Discapacidad" at bounding box center [419, 375] width 279 height 17
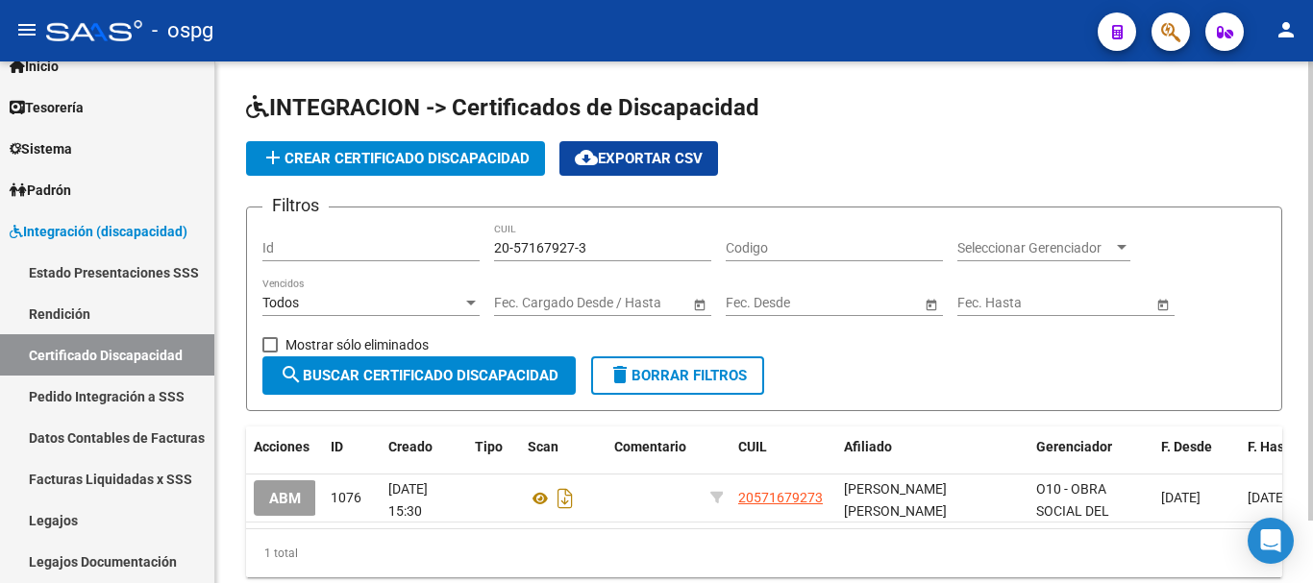
scroll to position [71, 0]
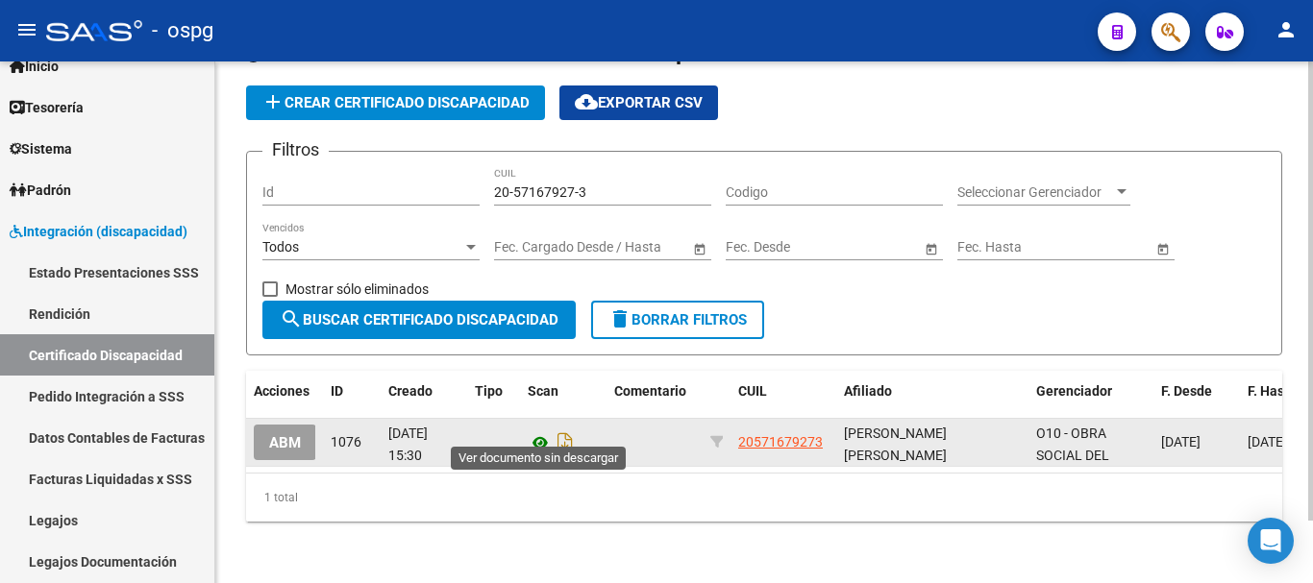
click at [540, 431] on icon at bounding box center [540, 442] width 25 height 23
click at [305, 437] on button "ABM" at bounding box center [285, 443] width 62 height 36
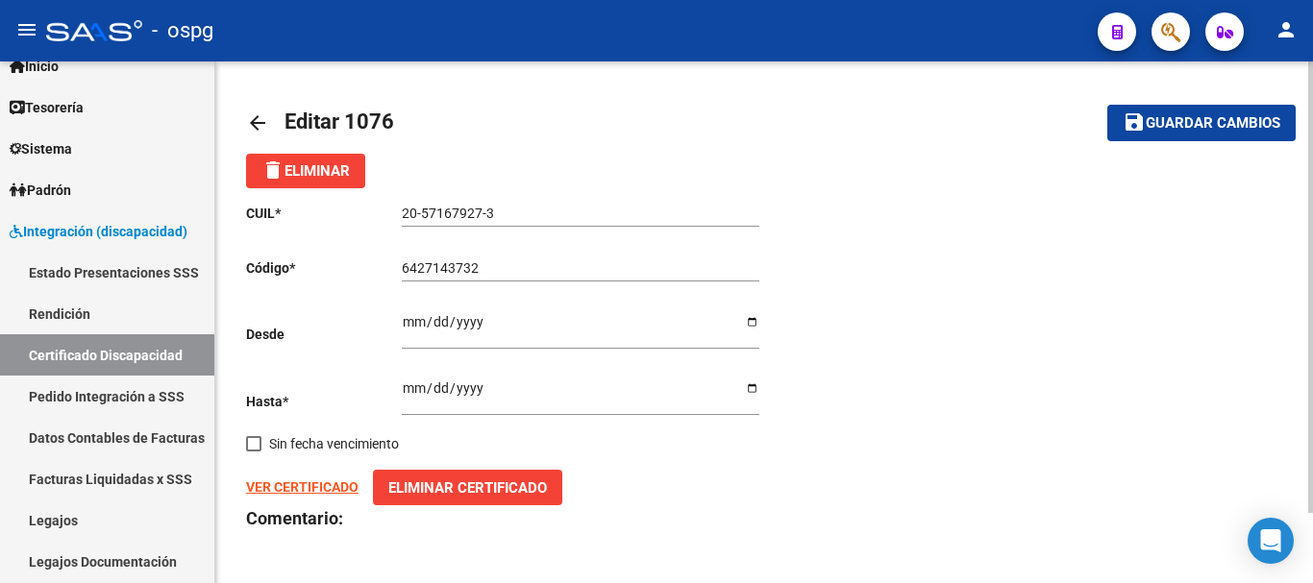
scroll to position [82, 0]
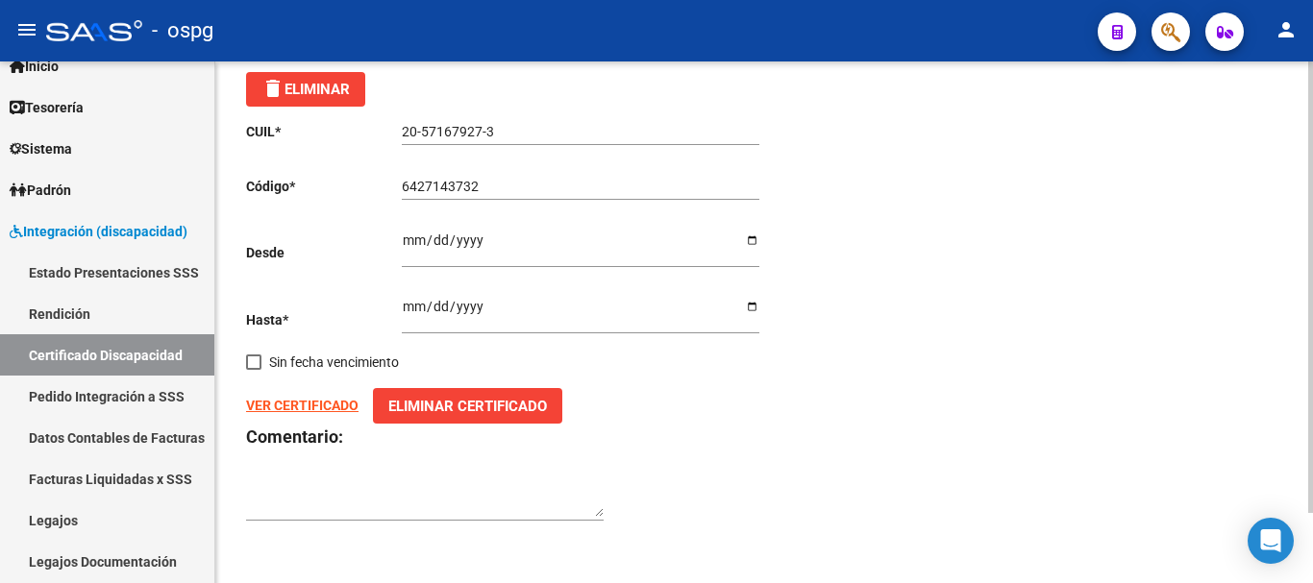
click at [486, 305] on input "[DATE]" at bounding box center [580, 313] width 357 height 29
click at [480, 305] on input "[DATE]" at bounding box center [580, 313] width 357 height 29
type input "[DATE]"
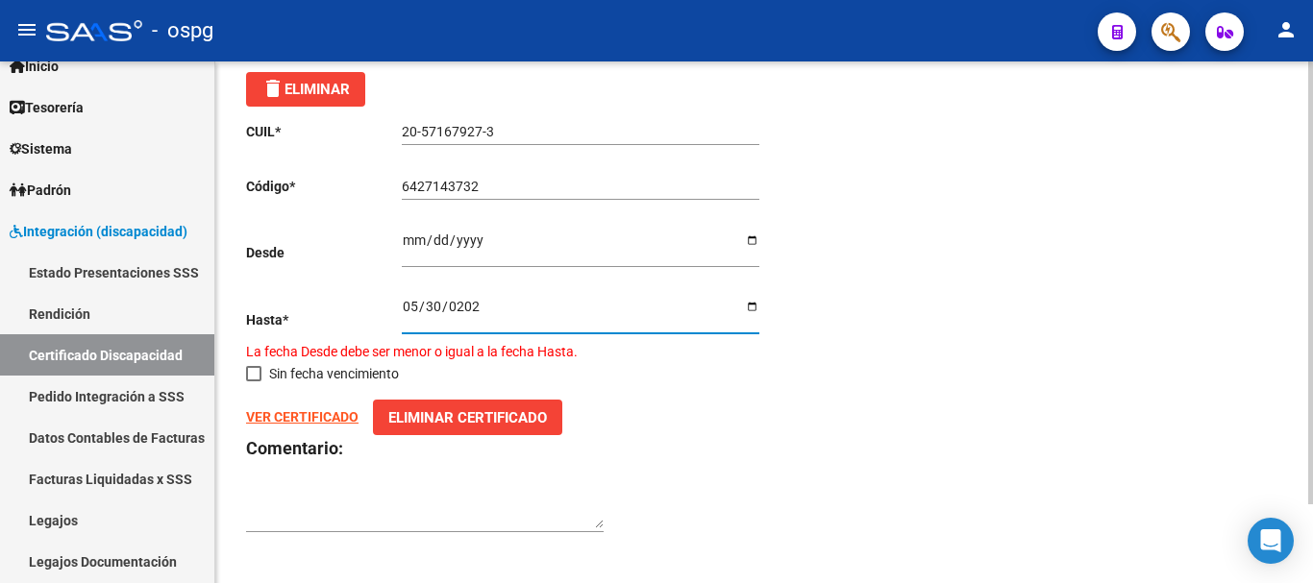
type input "[DATE]"
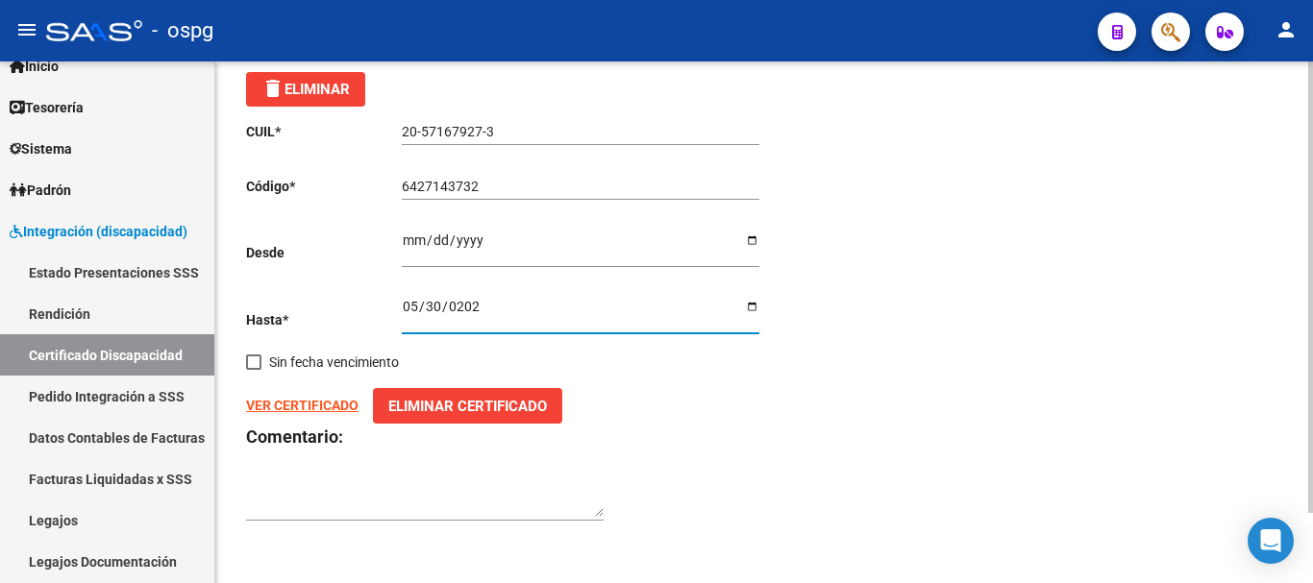
click at [383, 481] on textarea at bounding box center [424, 498] width 357 height 37
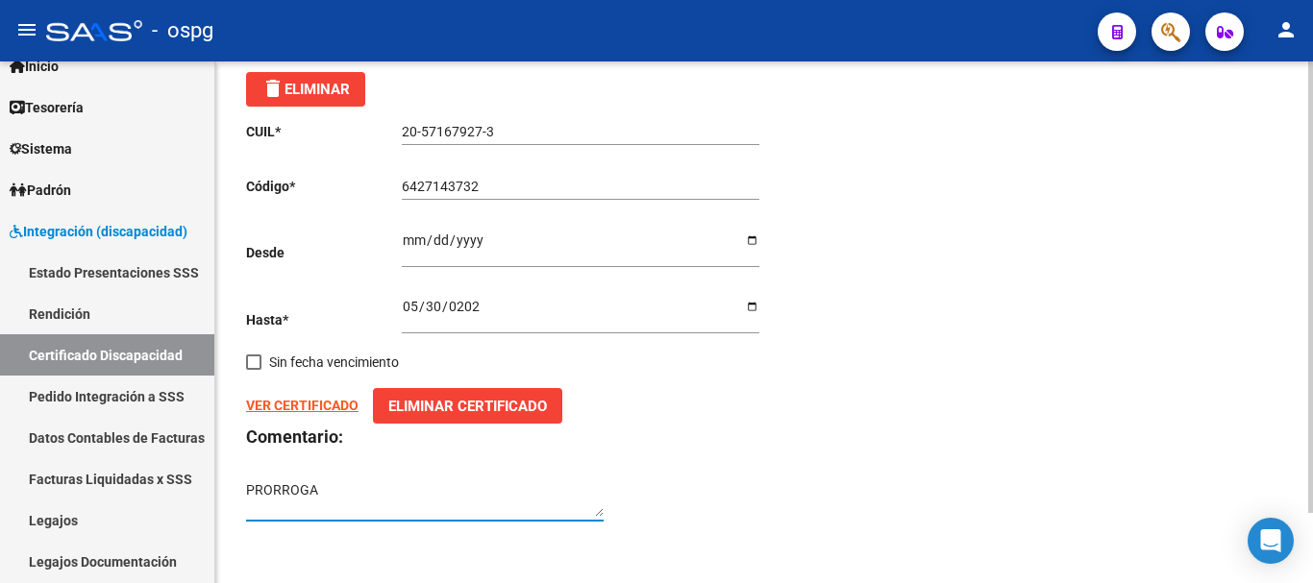
scroll to position [0, 0]
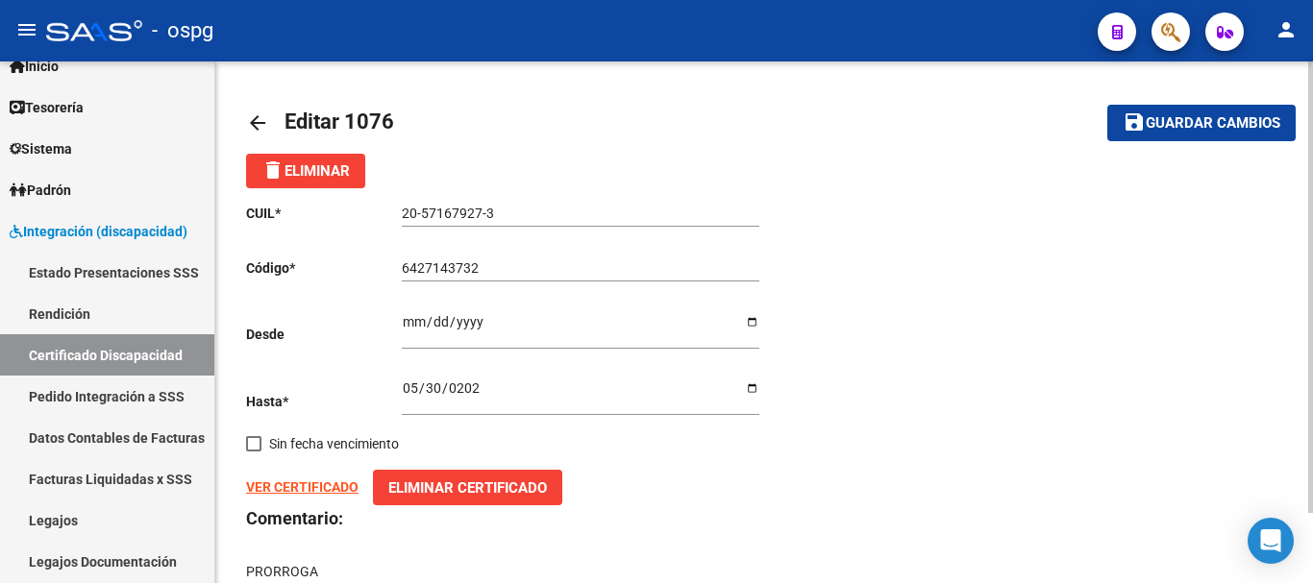
type textarea "PRORROGA"
click at [1189, 133] on button "save Guardar cambios" at bounding box center [1201, 123] width 188 height 36
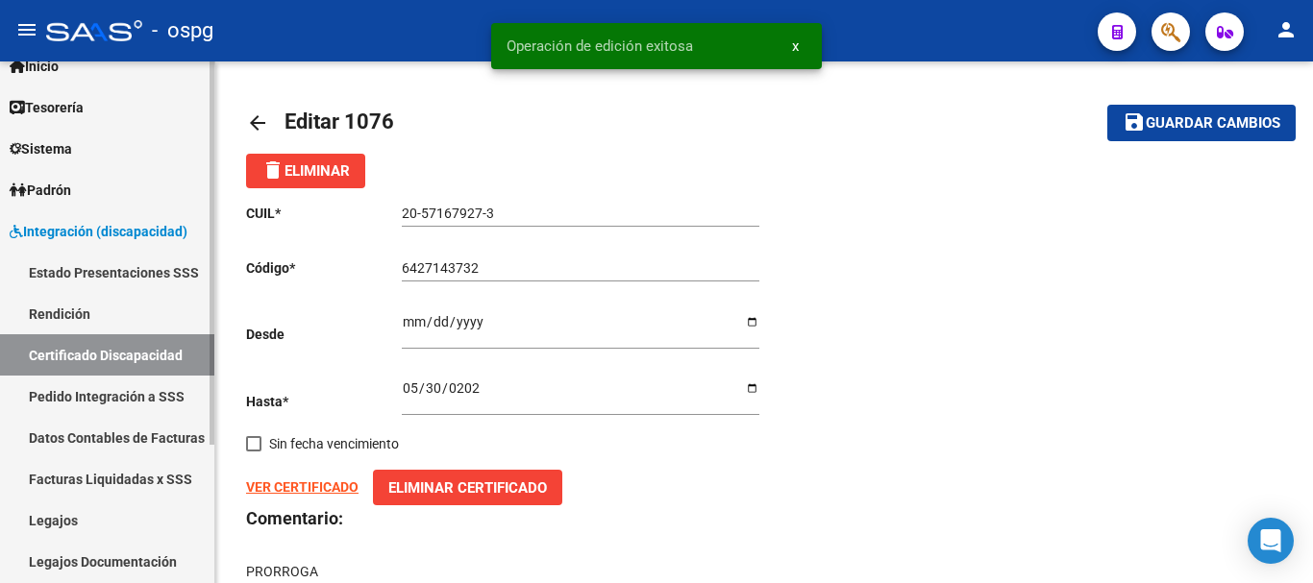
click at [95, 521] on link "Legajos" at bounding box center [107, 520] width 214 height 41
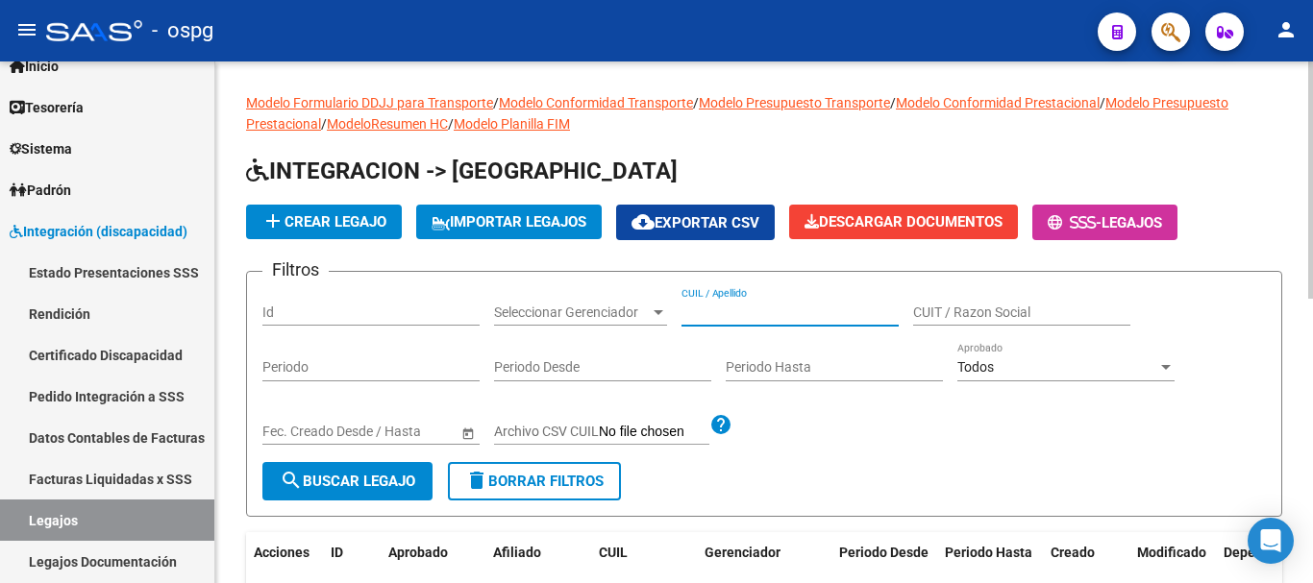
paste input "20-57167927-3"
click at [324, 480] on span "search Buscar Legajo" at bounding box center [347, 481] width 135 height 17
click at [786, 316] on input "20-57167927-3" at bounding box center [789, 313] width 217 height 16
type input "2"
type input "DELGADO"
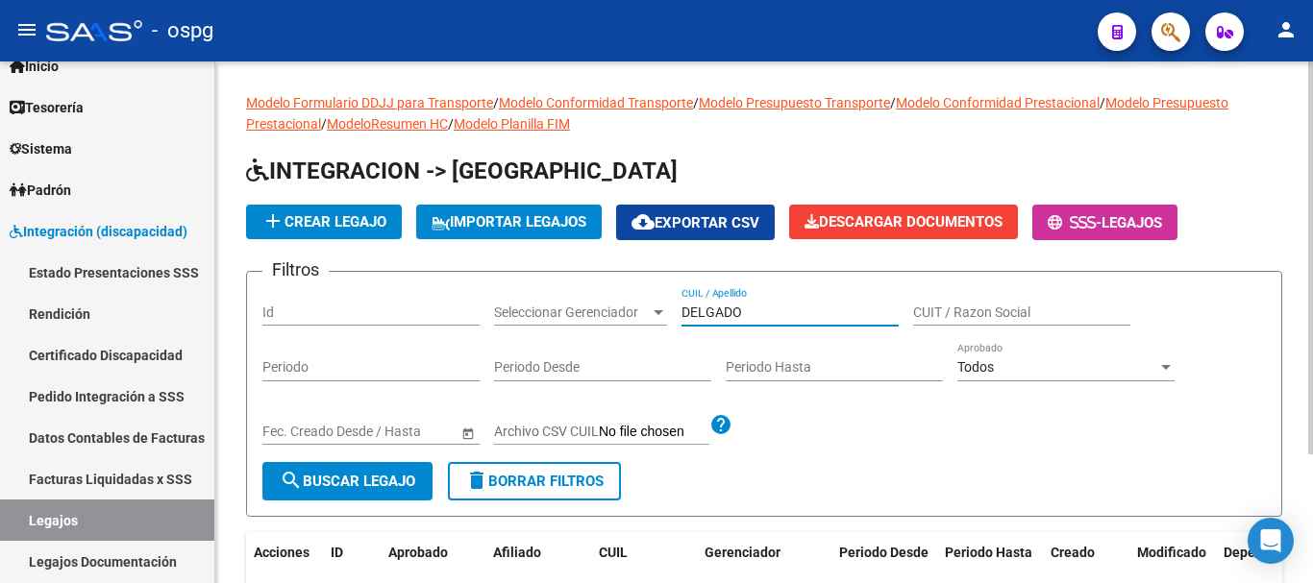
click at [389, 487] on span "search Buscar Legajo" at bounding box center [347, 481] width 135 height 17
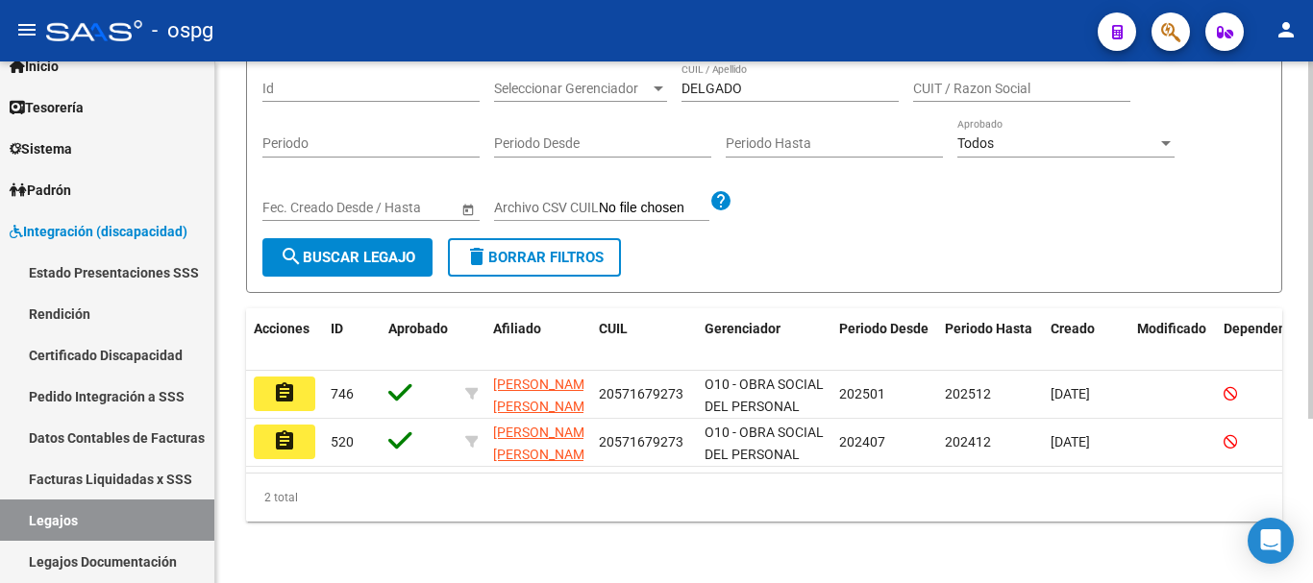
scroll to position [240, 0]
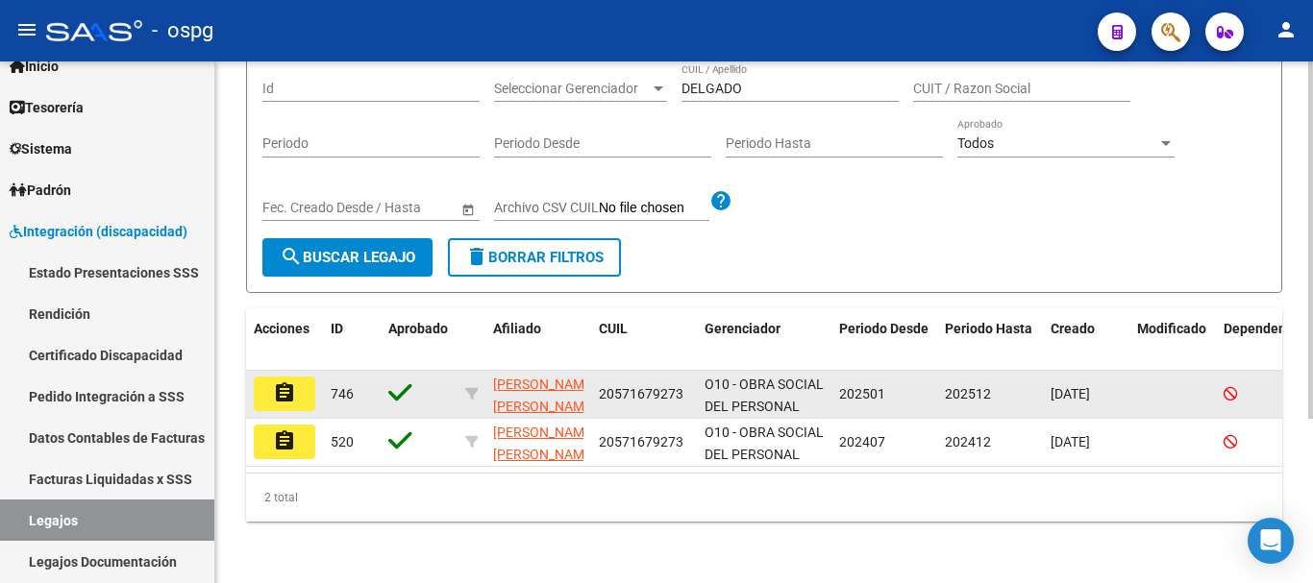
click at [305, 381] on button "assignment" at bounding box center [285, 394] width 62 height 35
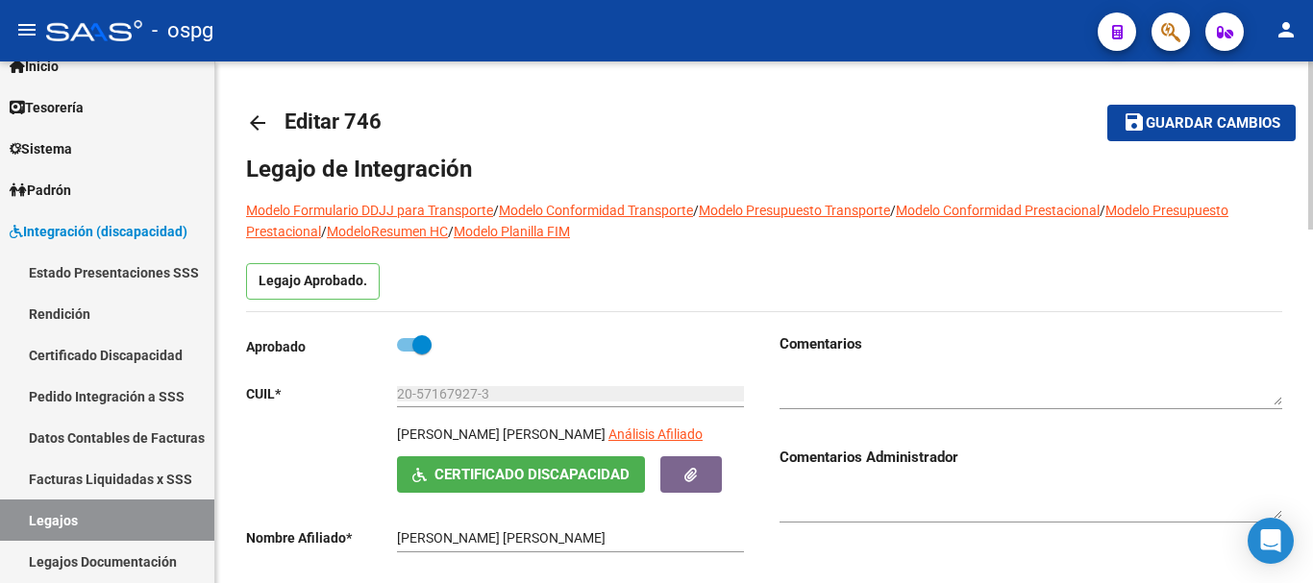
click at [1184, 128] on span "Guardar cambios" at bounding box center [1212, 123] width 135 height 17
click at [93, 512] on link "Legajos" at bounding box center [107, 520] width 214 height 41
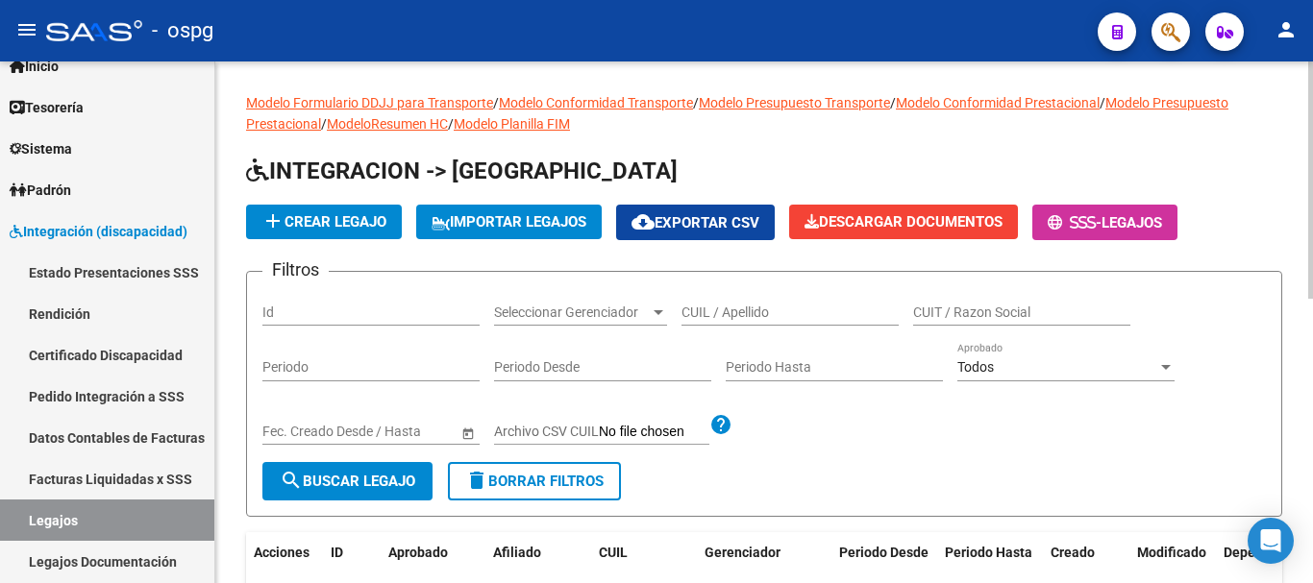
click at [731, 307] on input "CUIL / Apellido" at bounding box center [789, 313] width 217 height 16
type input "[PERSON_NAME]"
click at [351, 481] on span "search Buscar Legajo" at bounding box center [347, 481] width 135 height 17
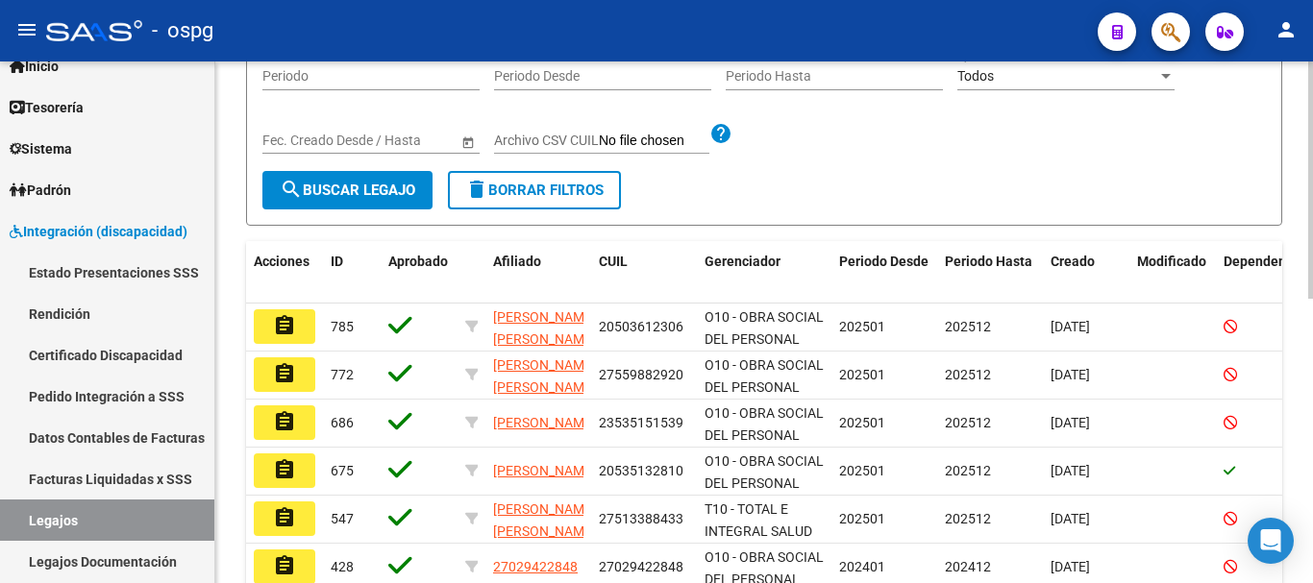
scroll to position [384, 0]
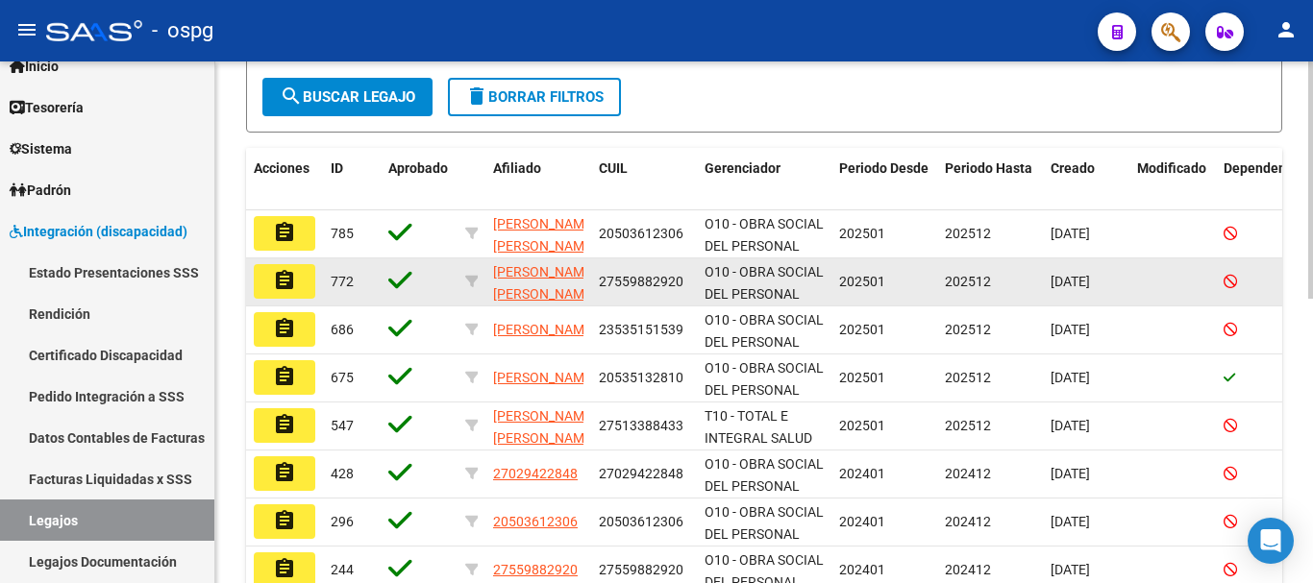
click at [299, 280] on button "assignment" at bounding box center [285, 281] width 62 height 35
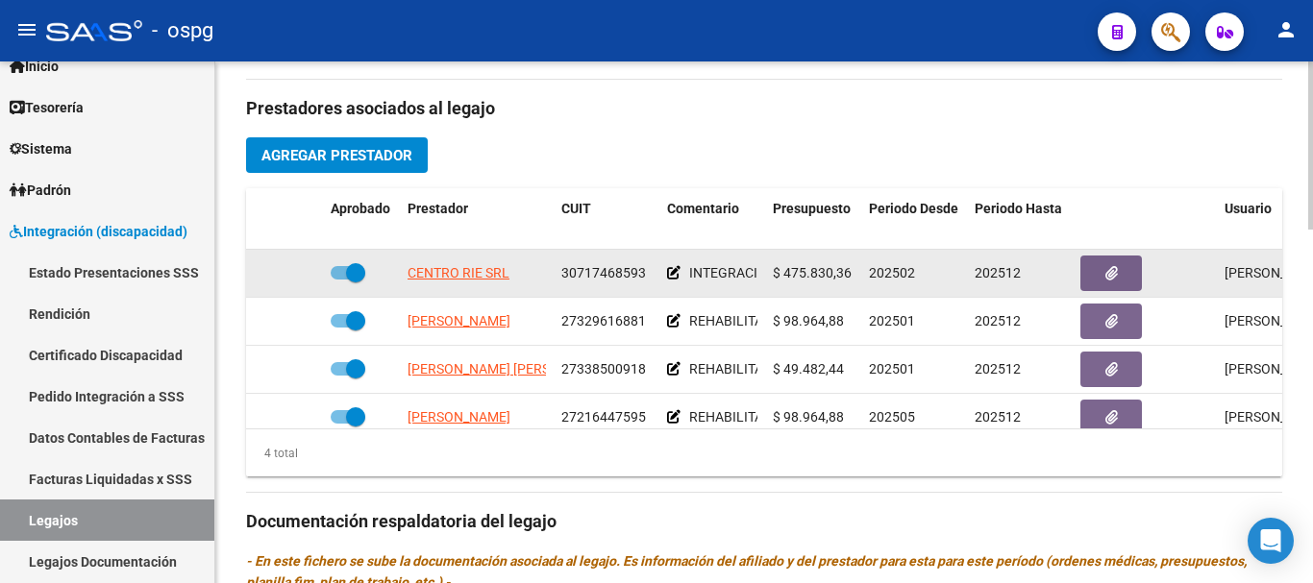
drag, startPoint x: 350, startPoint y: 276, endPoint x: 337, endPoint y: 275, distance: 12.5
click at [337, 275] on span at bounding box center [348, 272] width 35 height 13
click at [339, 280] on input "checkbox" at bounding box center [339, 280] width 1 height 1
checkbox input "false"
click at [296, 275] on icon at bounding box center [294, 272] width 13 height 13
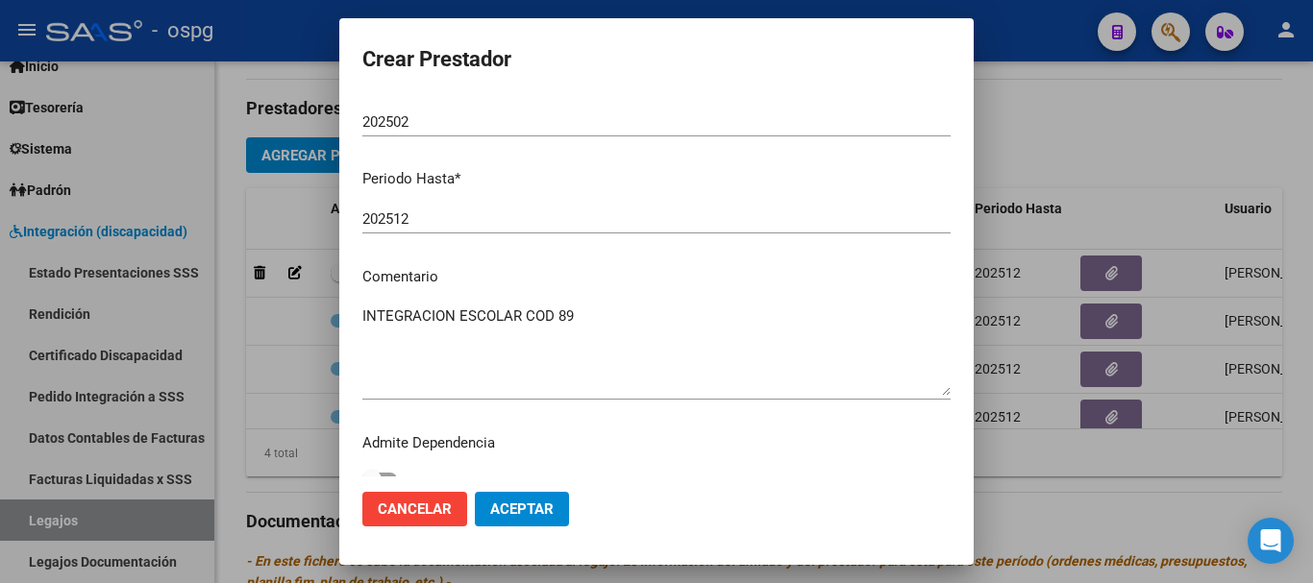
scroll to position [279, 0]
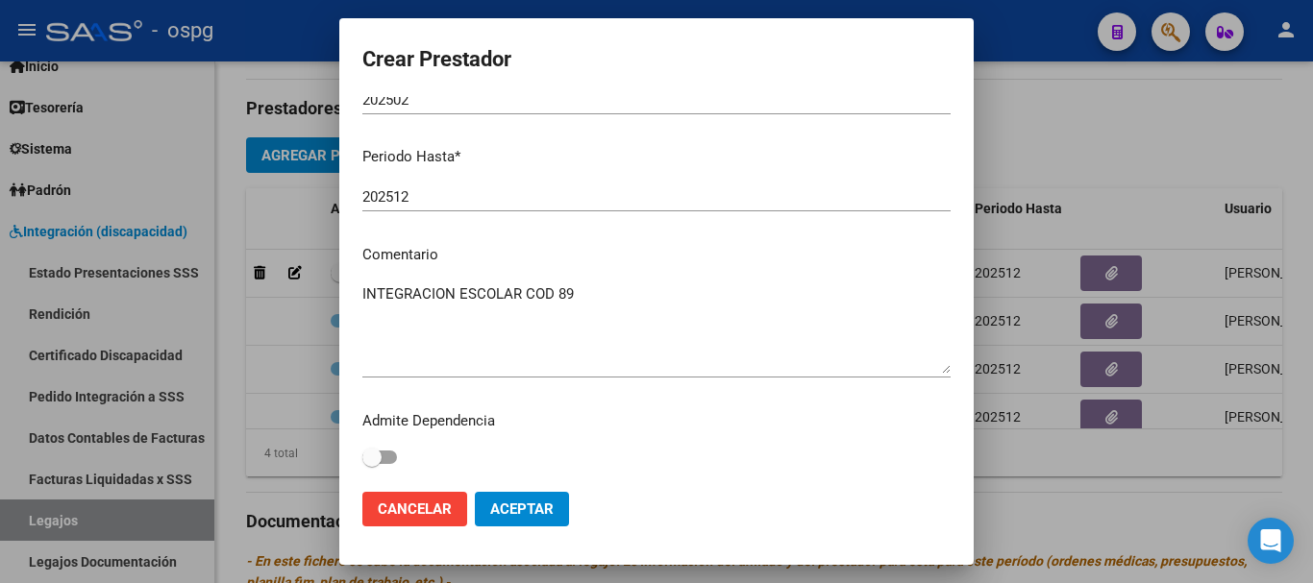
click at [463, 199] on input "202512" at bounding box center [656, 196] width 588 height 17
type input "202508"
click at [544, 513] on span "Aceptar" at bounding box center [521, 509] width 63 height 17
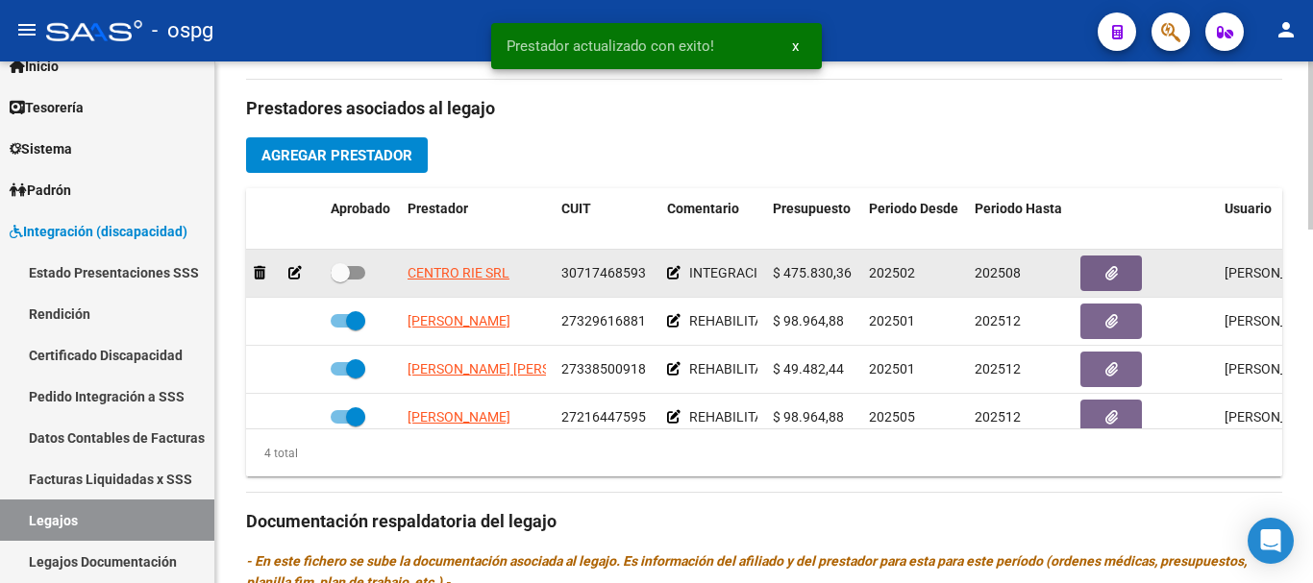
drag, startPoint x: 334, startPoint y: 271, endPoint x: 354, endPoint y: 271, distance: 19.2
click at [354, 271] on span at bounding box center [348, 272] width 35 height 13
click at [340, 280] on input "checkbox" at bounding box center [339, 280] width 1 height 1
checkbox input "true"
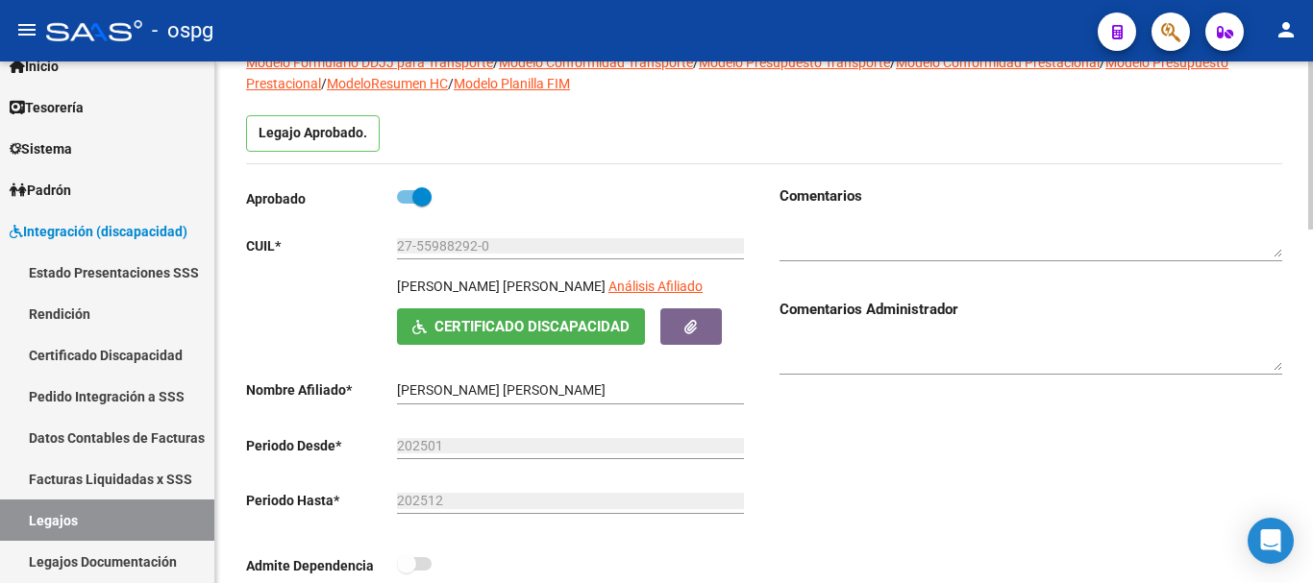
scroll to position [0, 0]
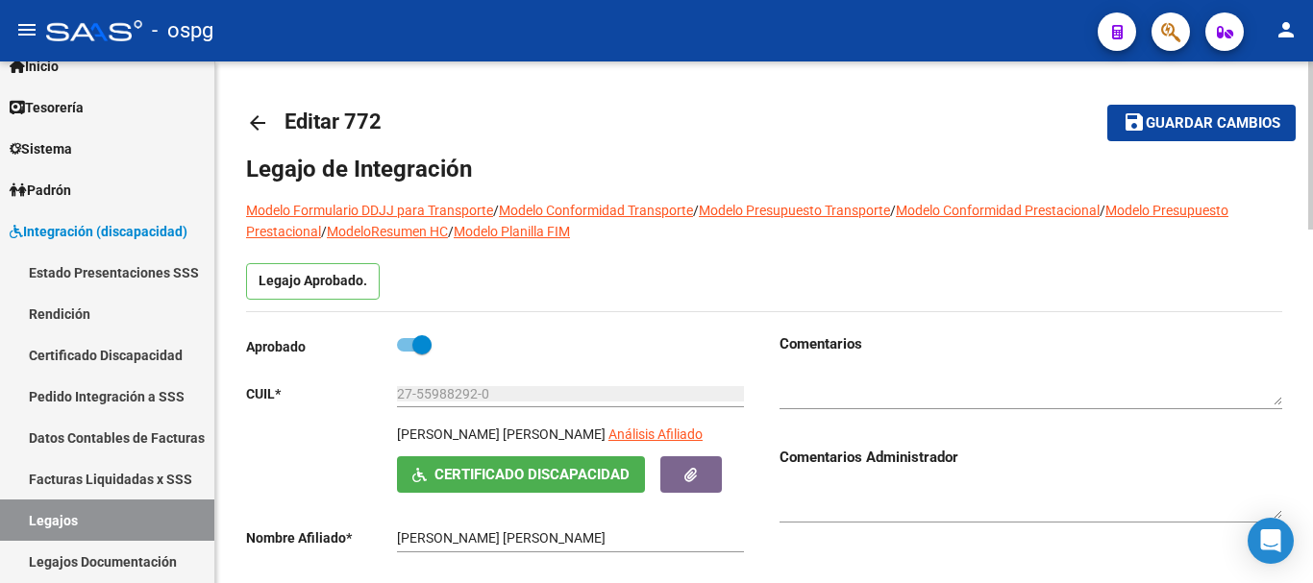
click at [1189, 128] on span "Guardar cambios" at bounding box center [1212, 123] width 135 height 17
click at [1197, 126] on span "Guardar cambios" at bounding box center [1212, 123] width 135 height 17
